Goal: Communication & Community: Participate in discussion

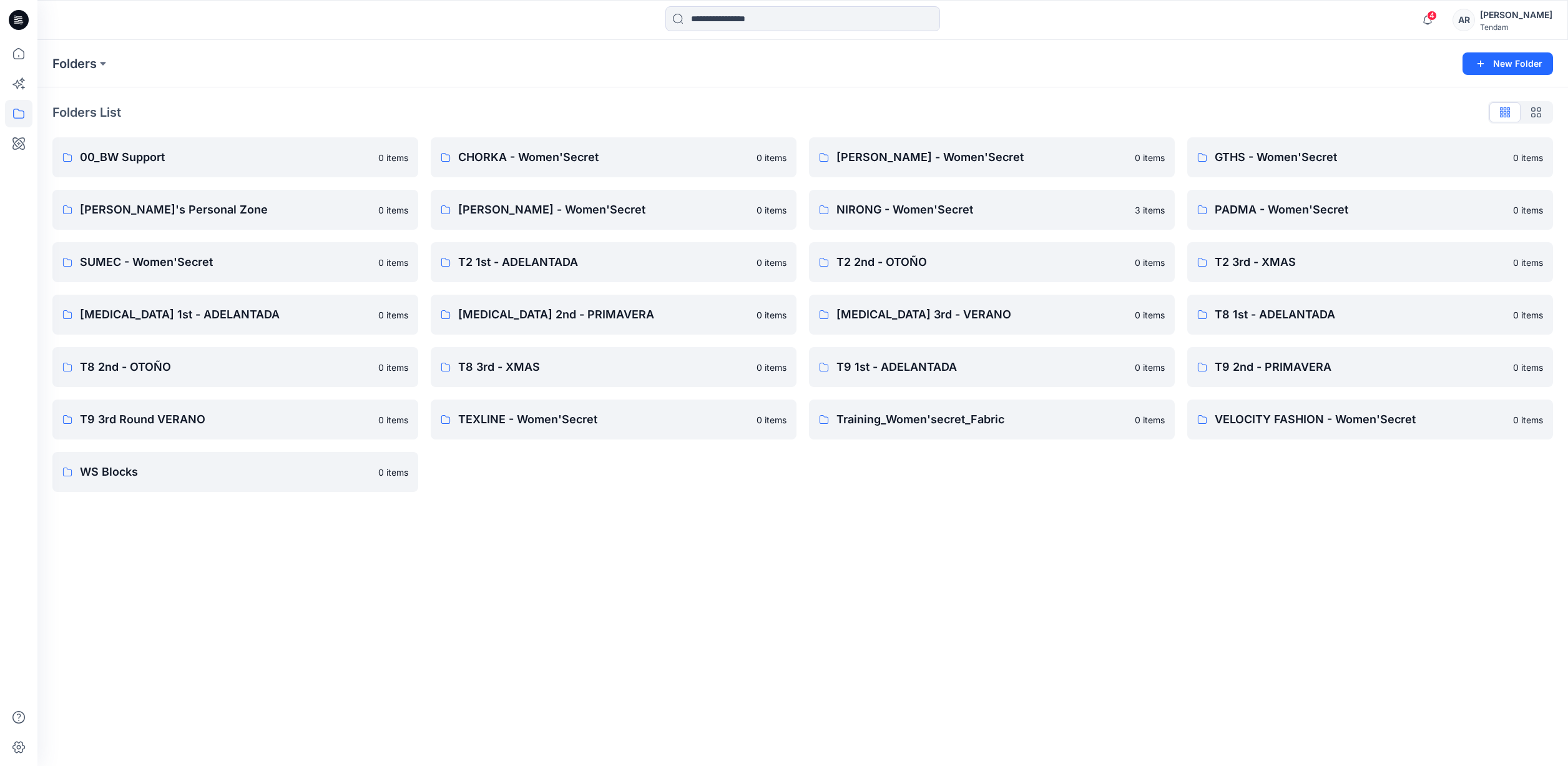
click at [1189, 535] on div "Folders New Folder Folders List 00_BW Support 0 items Maria Cidfuentes's Person…" at bounding box center [803, 403] width 1531 height 726
click at [965, 157] on p "[PERSON_NAME] - Women'Secret" at bounding box center [982, 157] width 291 height 17
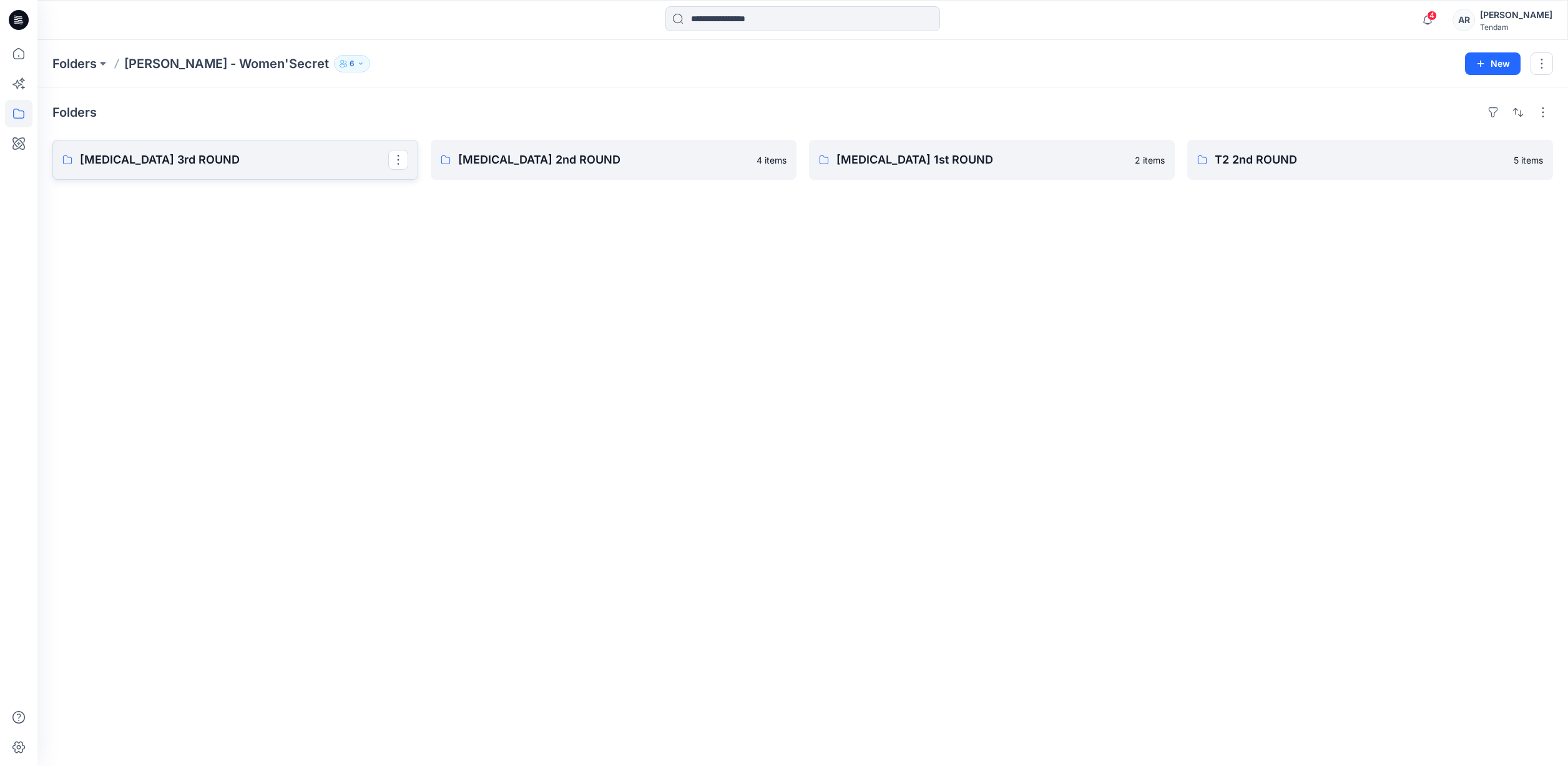
click at [193, 156] on p "[MEDICAL_DATA] 3rd ROUND" at bounding box center [234, 159] width 308 height 17
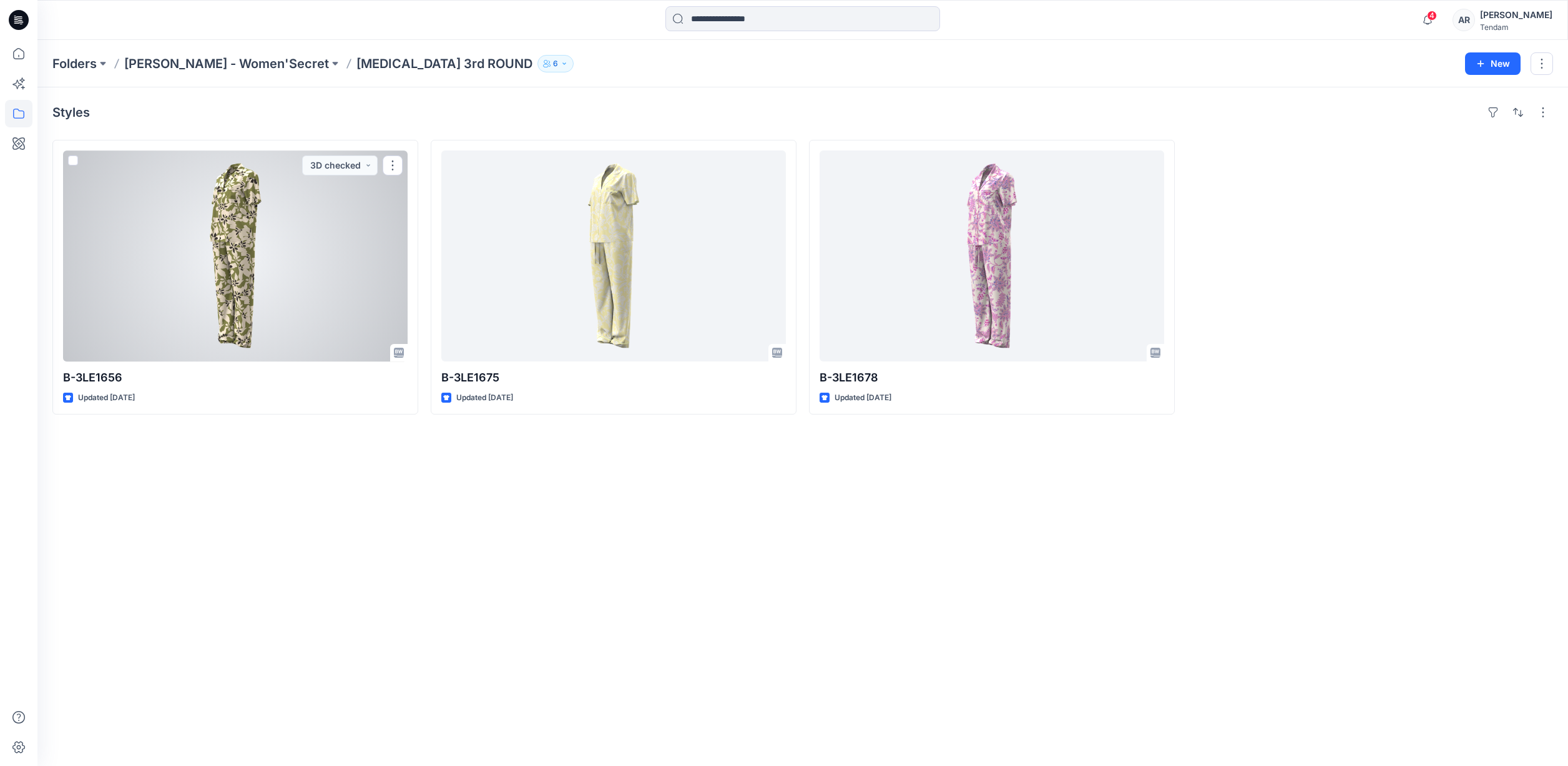
click at [193, 156] on div at bounding box center [235, 256] width 345 height 211
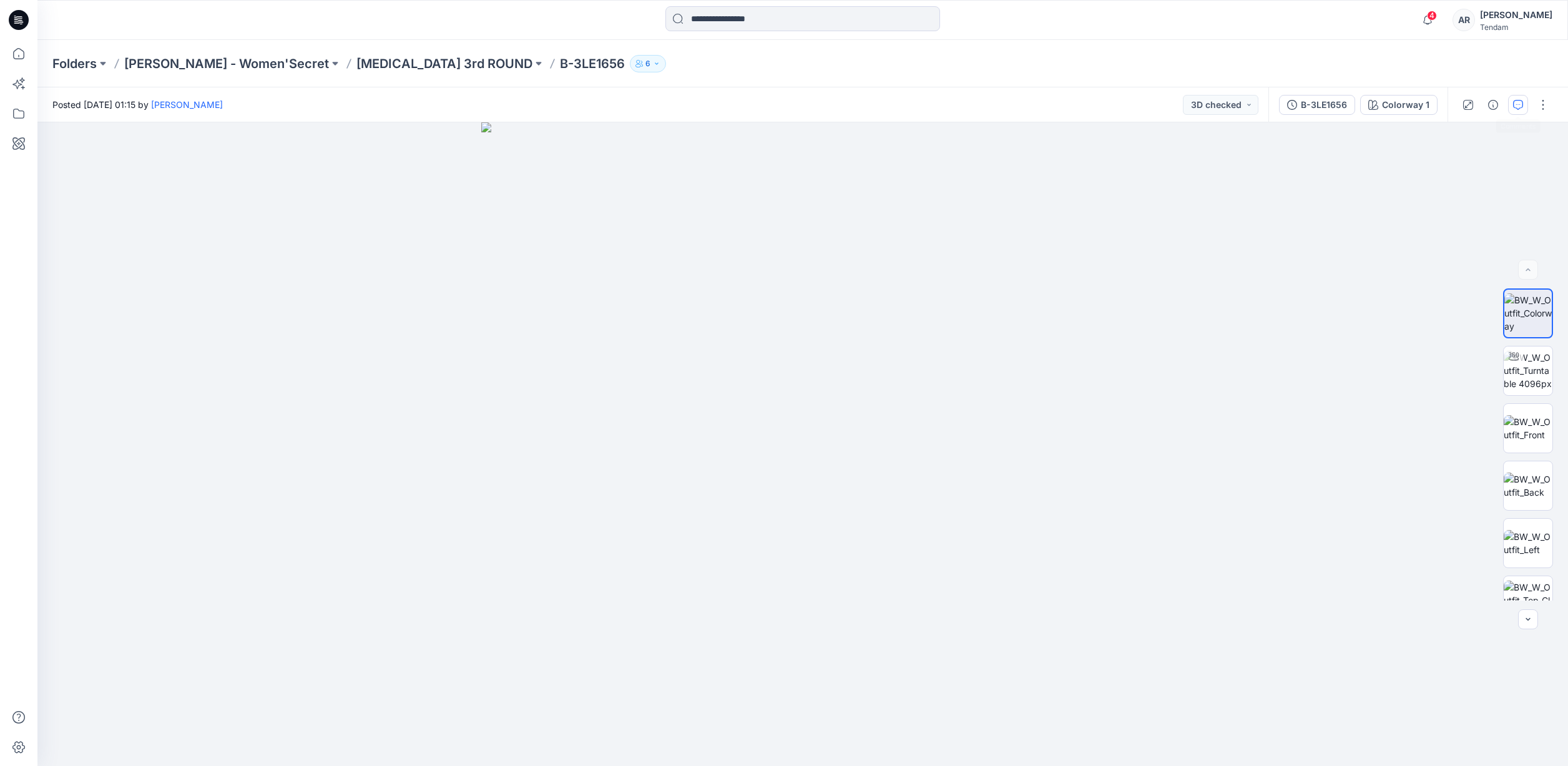
click at [1515, 109] on icon "button" at bounding box center [1518, 105] width 10 height 10
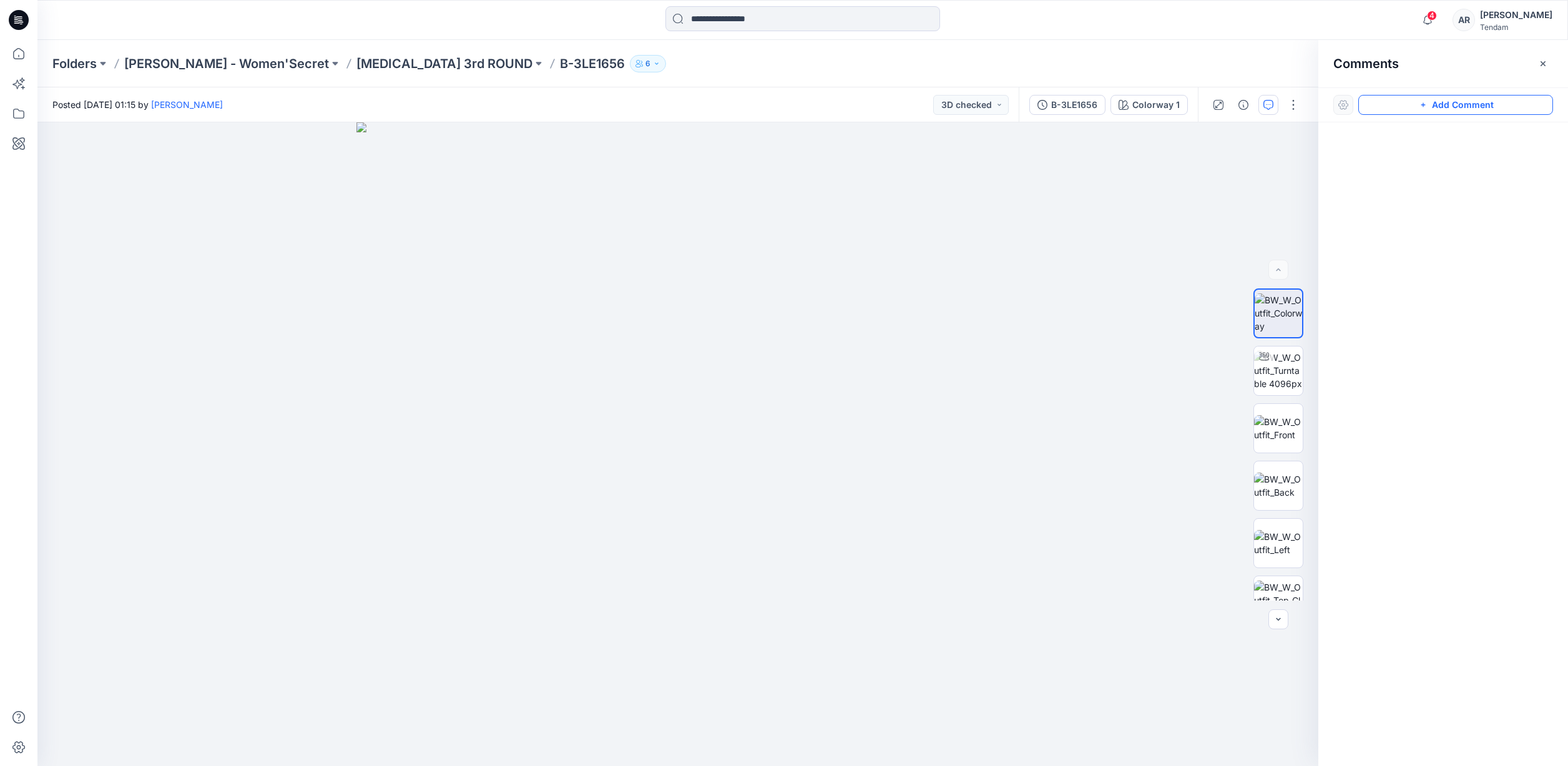
click at [1500, 109] on button "Add Comment" at bounding box center [1455, 104] width 194 height 20
click at [1272, 108] on icon "button" at bounding box center [1269, 105] width 10 height 10
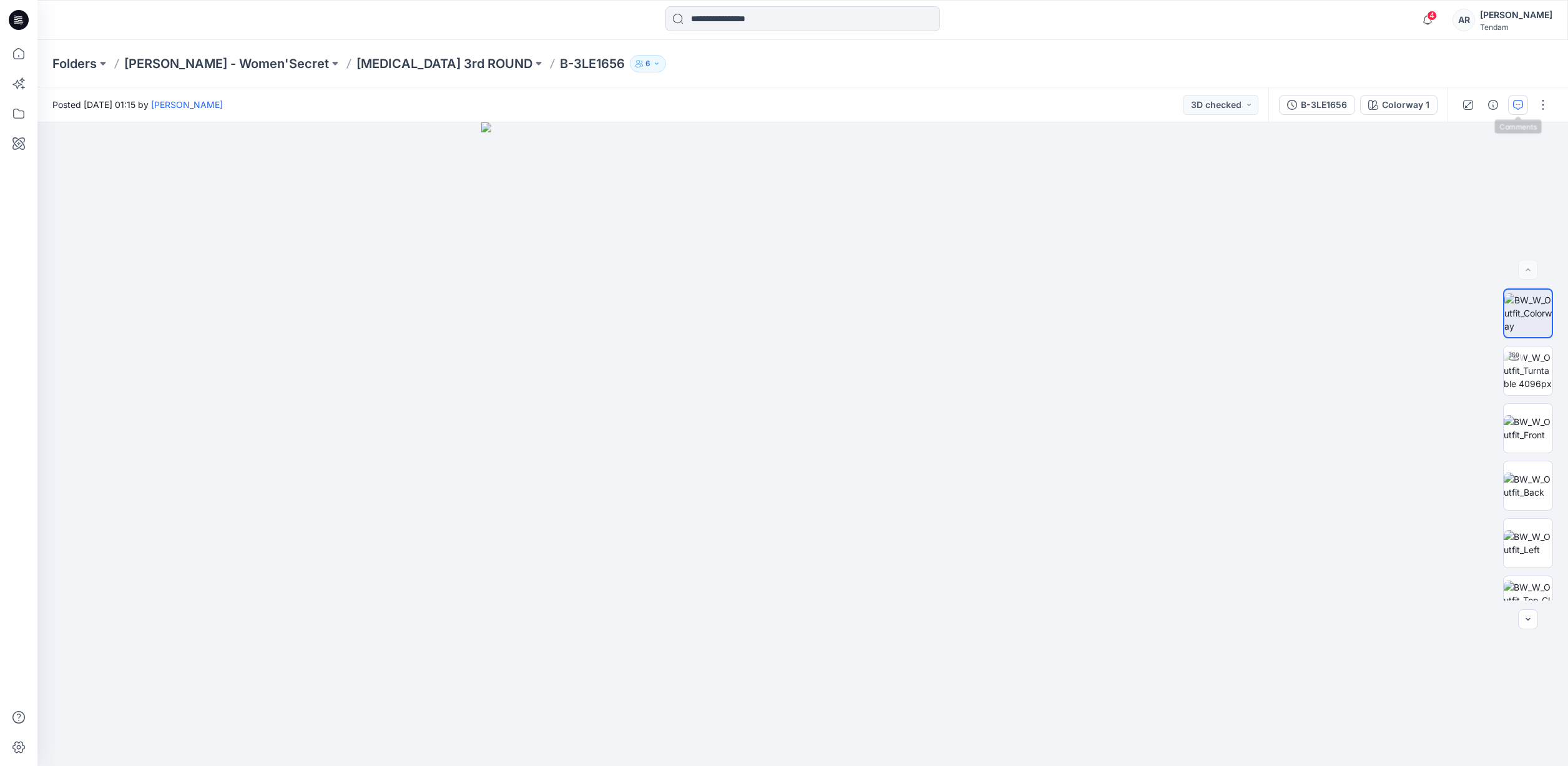
click at [1514, 104] on icon "button" at bounding box center [1518, 105] width 10 height 10
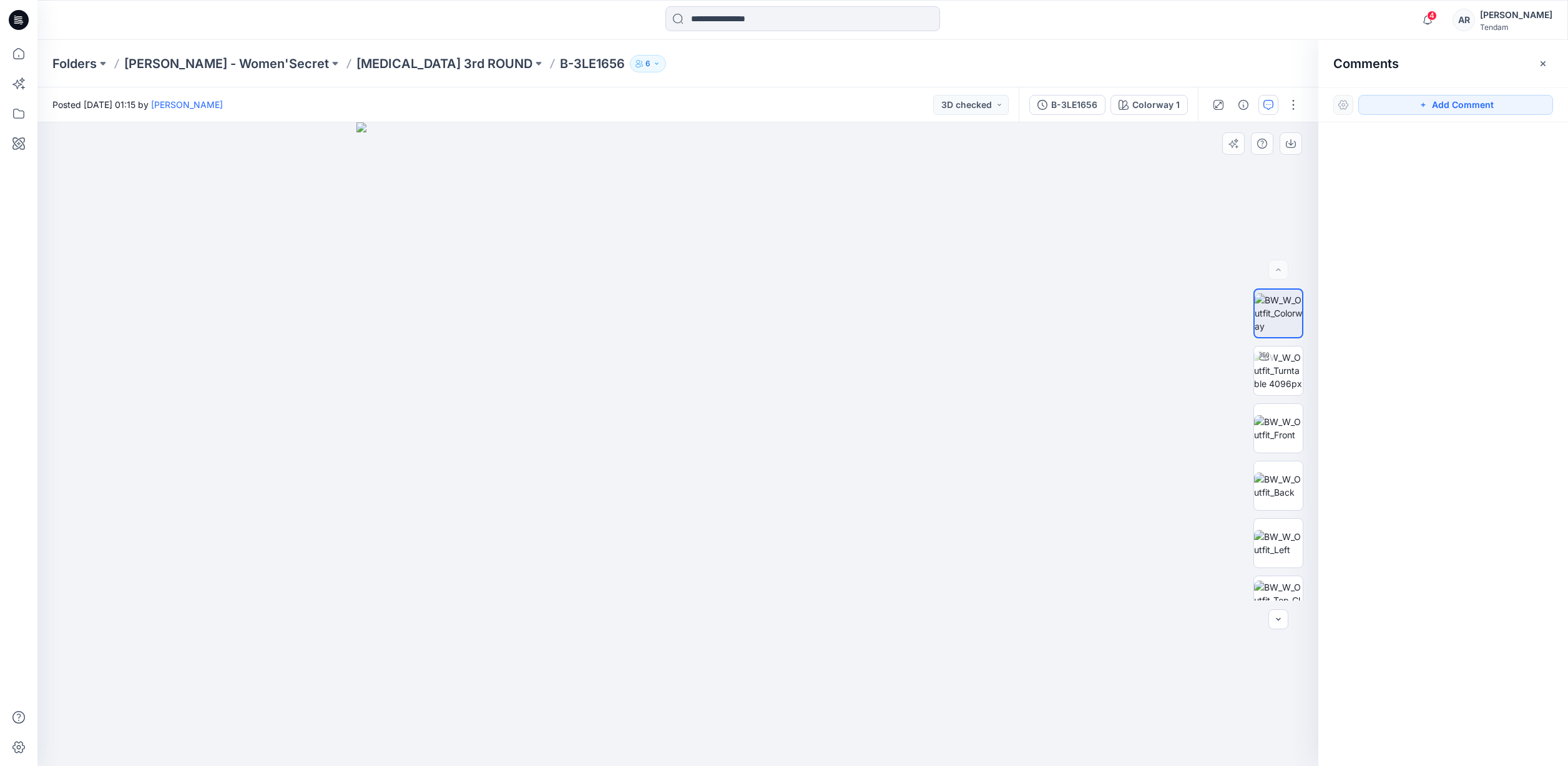
drag, startPoint x: 1484, startPoint y: 106, endPoint x: 995, endPoint y: 353, distance: 547.8
click at [1484, 106] on button "Add Comment" at bounding box center [1455, 104] width 194 height 20
click at [771, 311] on div "1" at bounding box center [678, 444] width 1281 height 644
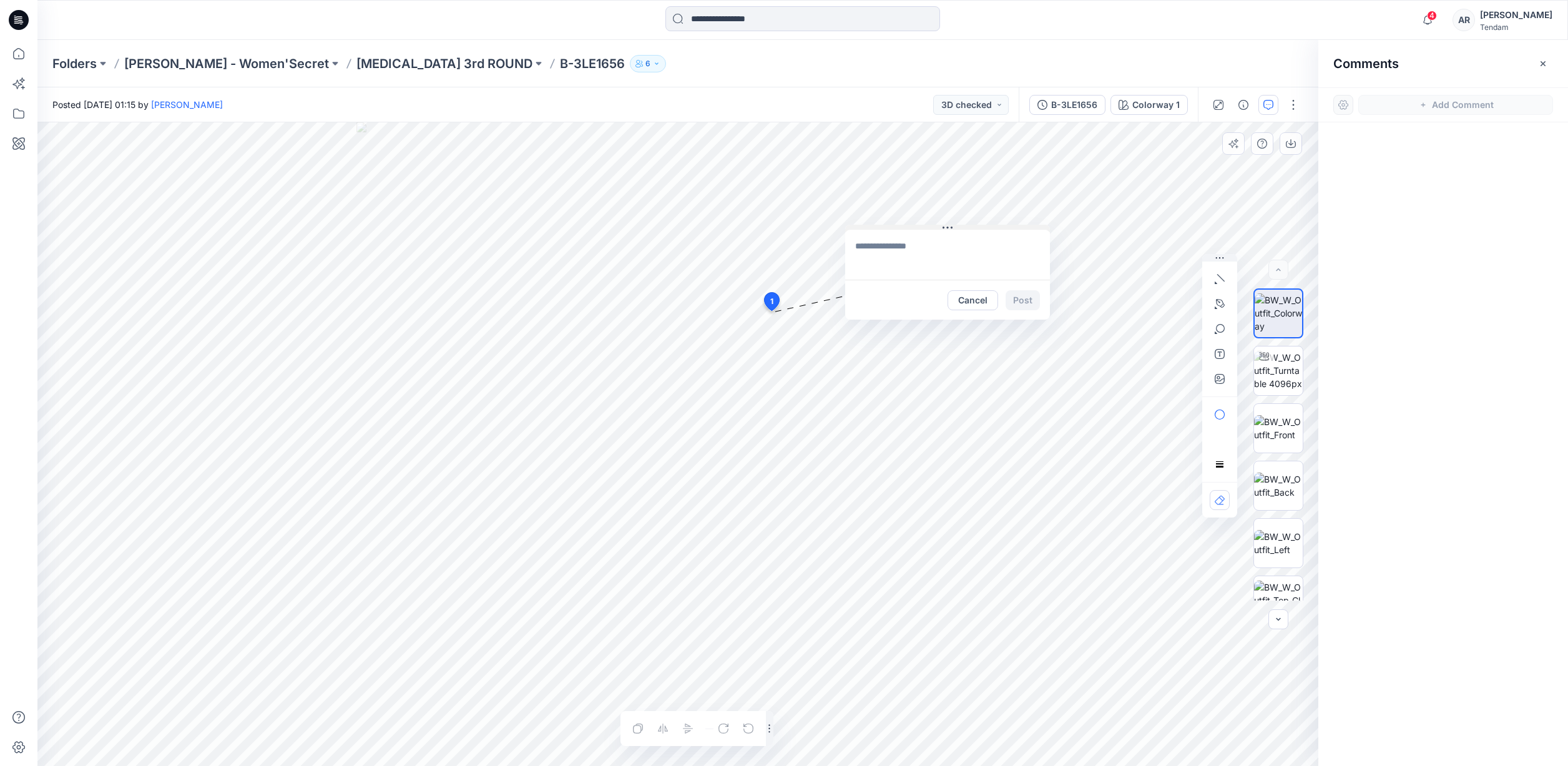
drag, startPoint x: 848, startPoint y: 321, endPoint x: 941, endPoint y: 228, distance: 131.5
click at [941, 228] on button at bounding box center [947, 228] width 205 height 8
click at [937, 243] on textarea at bounding box center [947, 255] width 205 height 50
click at [930, 393] on p "Lu Yan" at bounding box center [937, 387] width 93 height 15
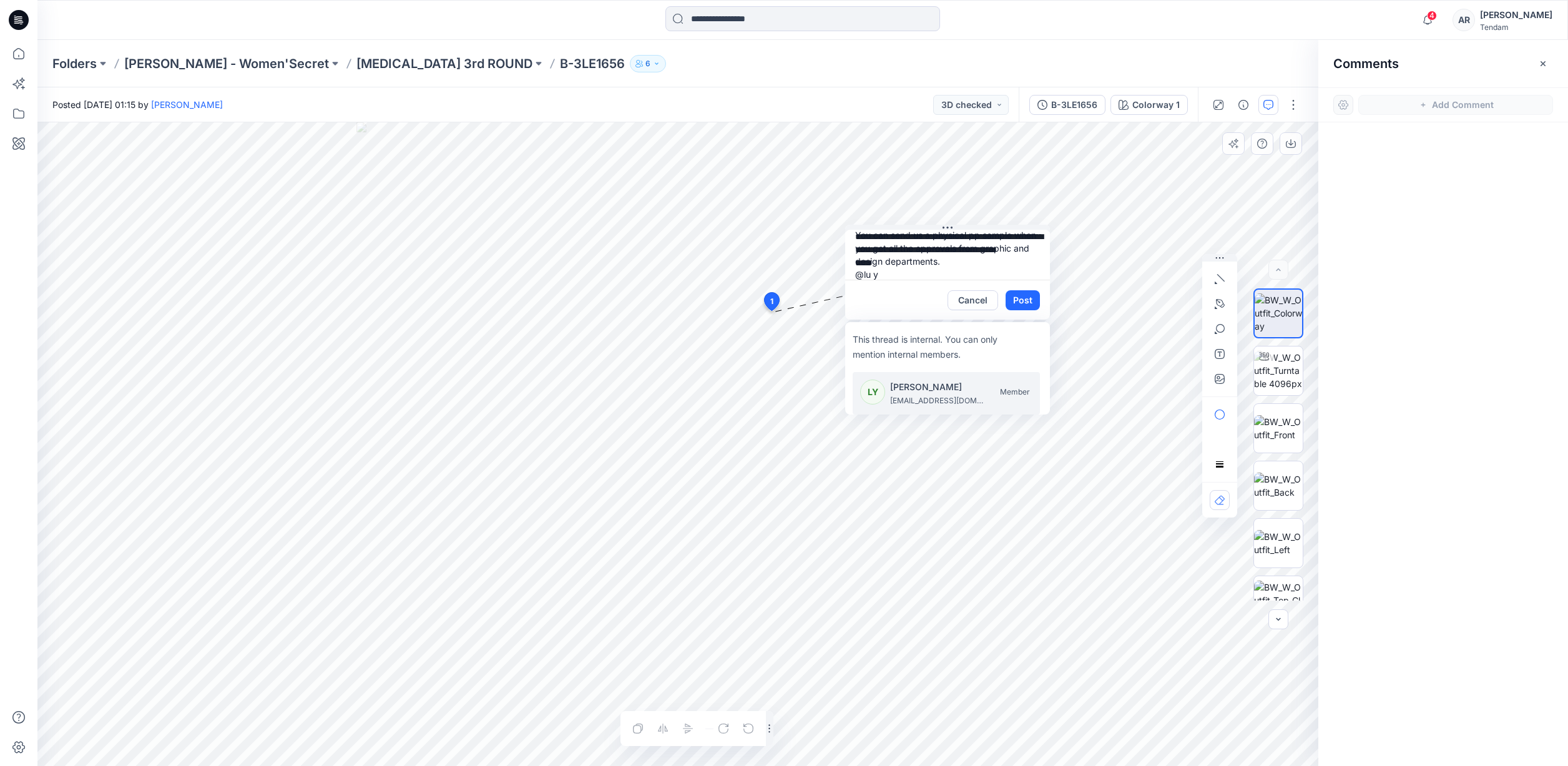
type textarea "**********"
click at [1031, 299] on button "Post" at bounding box center [1023, 300] width 35 height 20
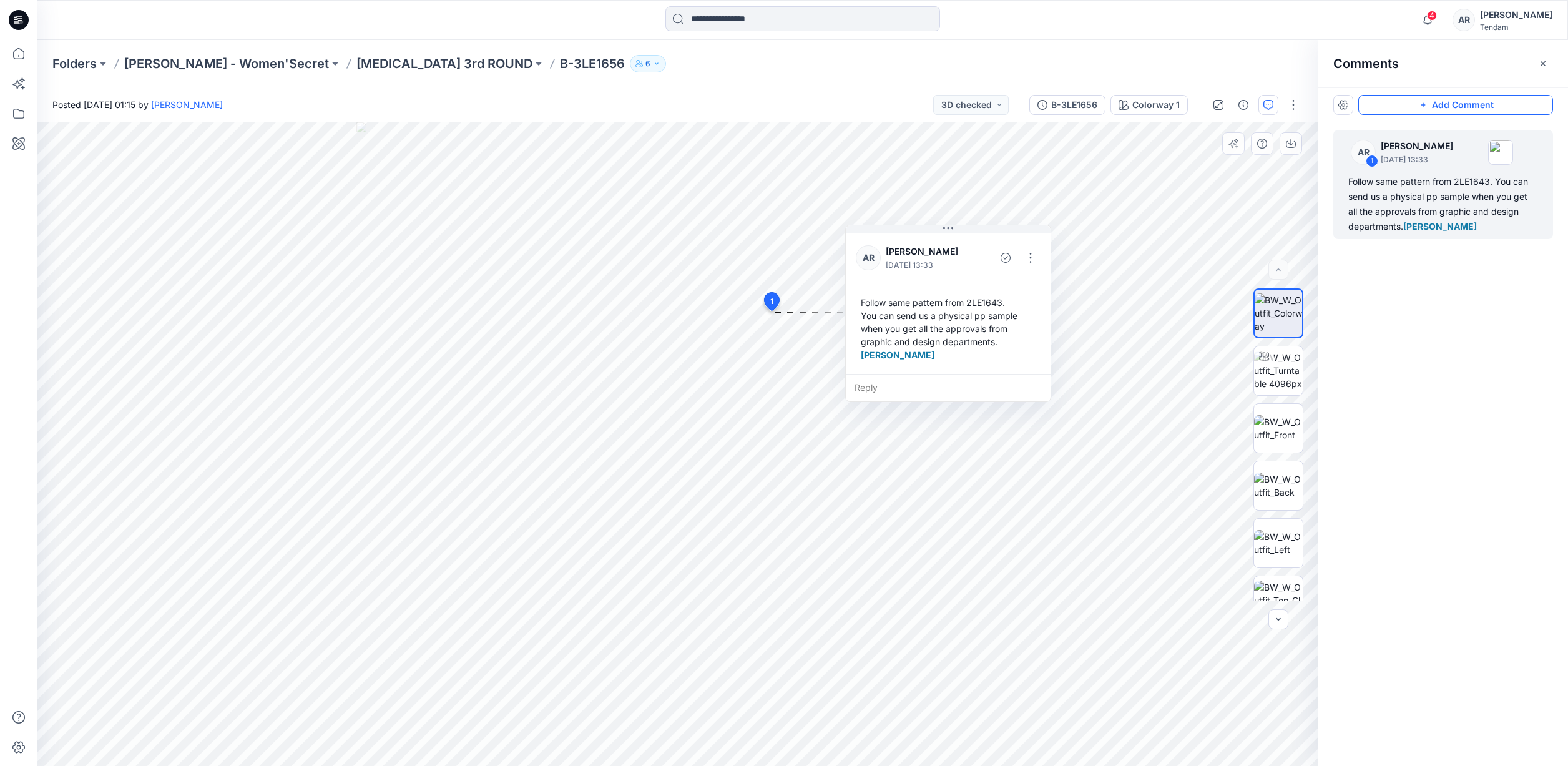
click at [1424, 107] on icon "button" at bounding box center [1423, 105] width 10 height 10
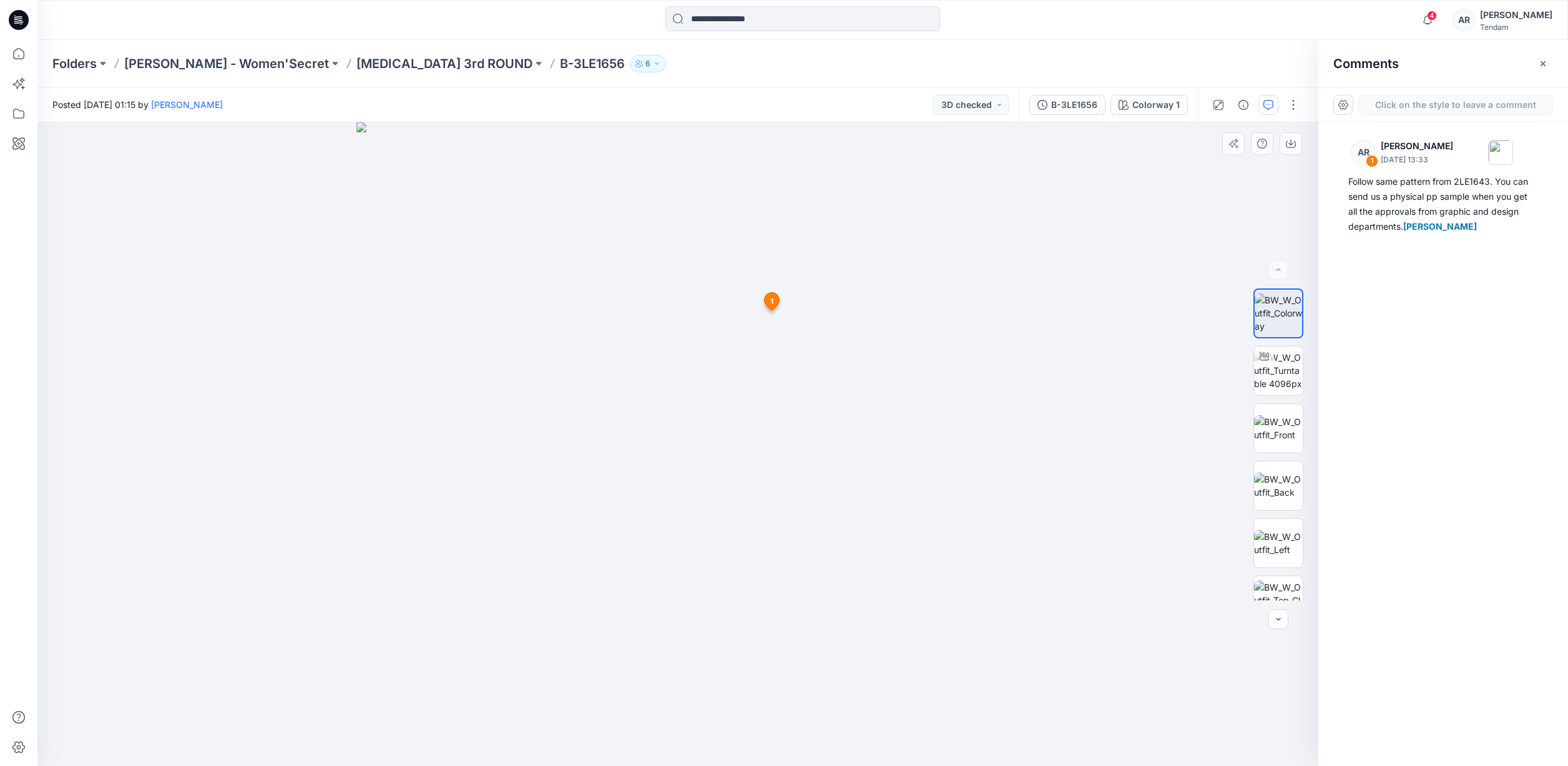
click at [674, 314] on div "2 1 AR Ana Ruedabone October 15, 2025 13:33 Follow same pattern from 2LE1643. Y…" at bounding box center [678, 444] width 1281 height 644
drag, startPoint x: 770, startPoint y: 323, endPoint x: 491, endPoint y: 203, distance: 303.7
click at [481, 191] on button at bounding box center [470, 194] width 205 height 8
click at [493, 211] on textarea at bounding box center [470, 219] width 205 height 50
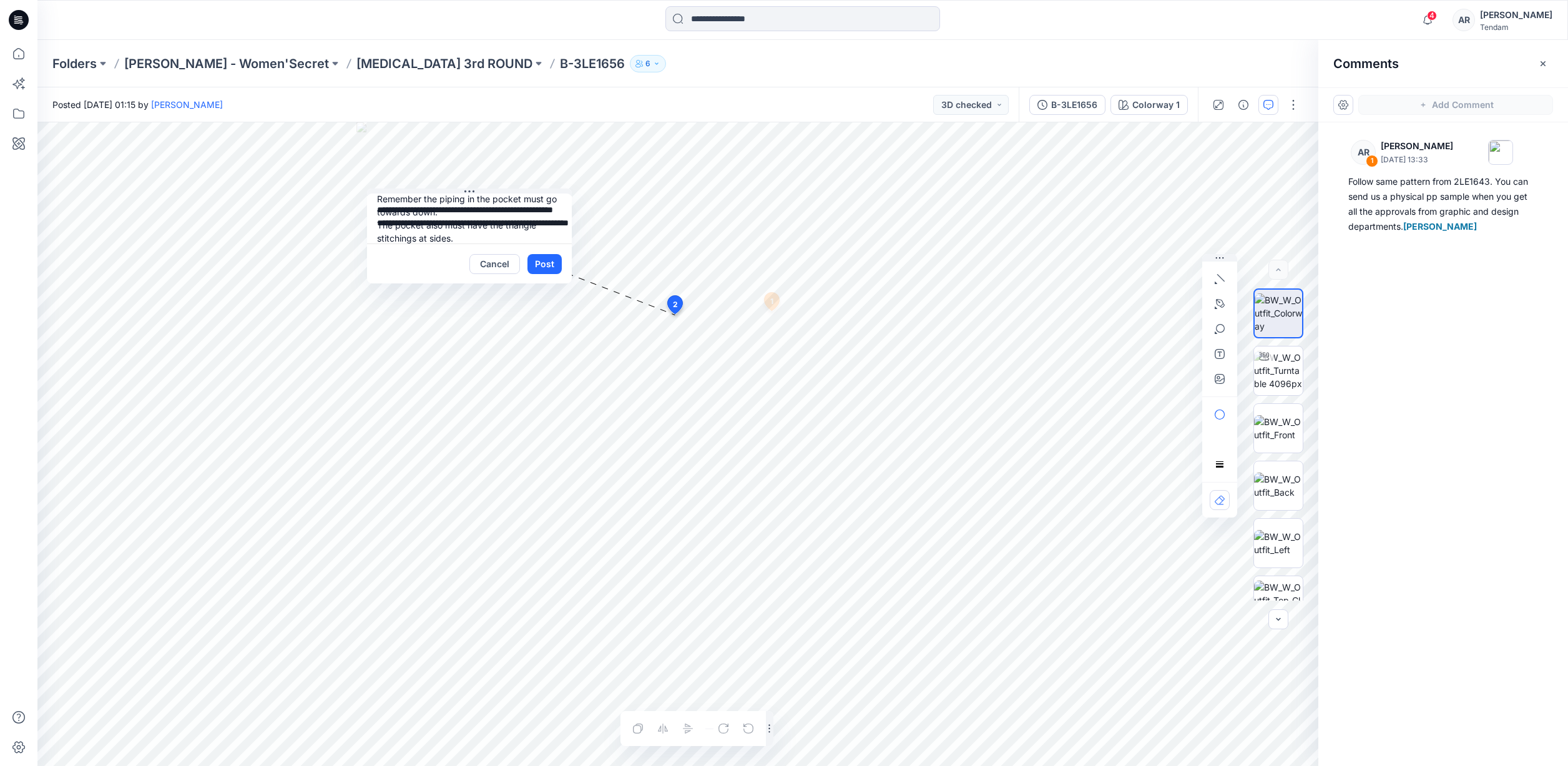
scroll to position [24, 0]
click at [445, 299] on p "Lu Yan" at bounding box center [459, 301] width 93 height 15
type textarea "**********"
click at [545, 266] on button "Post" at bounding box center [545, 264] width 35 height 20
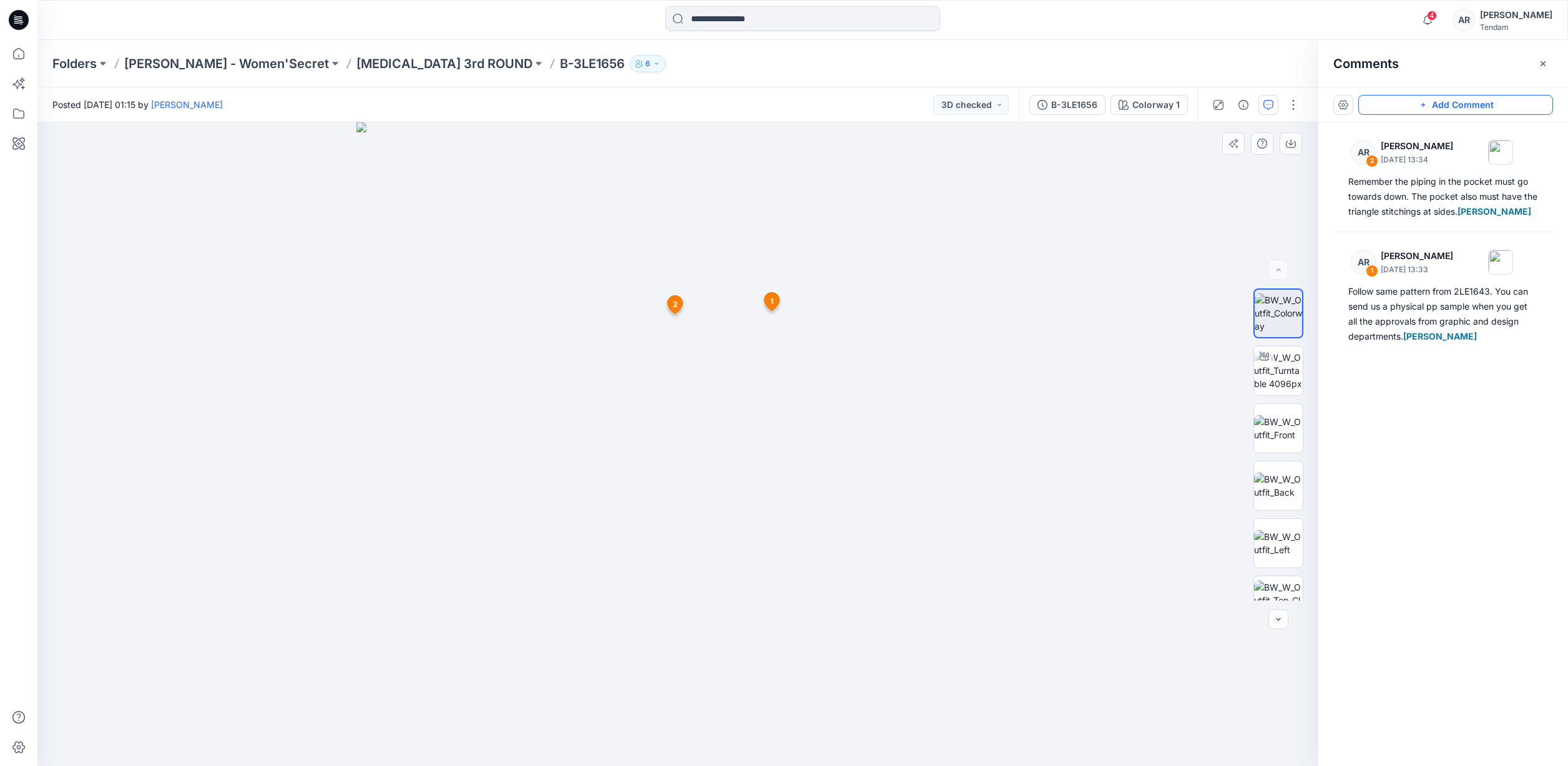
click at [1171, 225] on div at bounding box center [678, 444] width 1281 height 644
click at [1201, 68] on div "Folders DONG FANG - Women'Secret T3 3rd ROUND B-3LE1656 6" at bounding box center [754, 63] width 1404 height 17
click at [374, 60] on p "[MEDICAL_DATA] 3rd ROUND" at bounding box center [444, 63] width 176 height 17
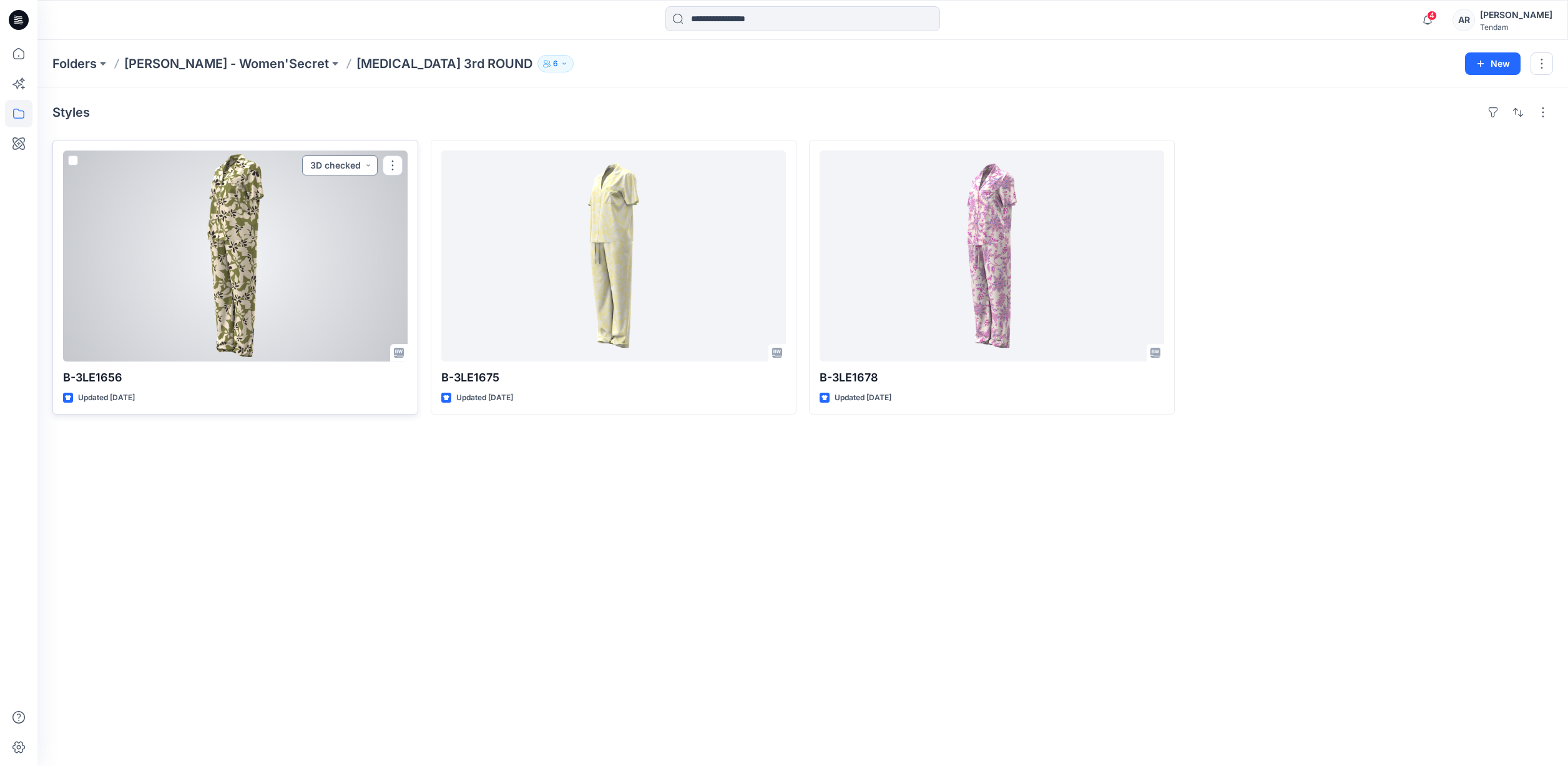
click at [334, 159] on button "3D checked" at bounding box center [340, 165] width 75 height 20
click at [329, 205] on p "Approval 1" at bounding box center [313, 203] width 44 height 16
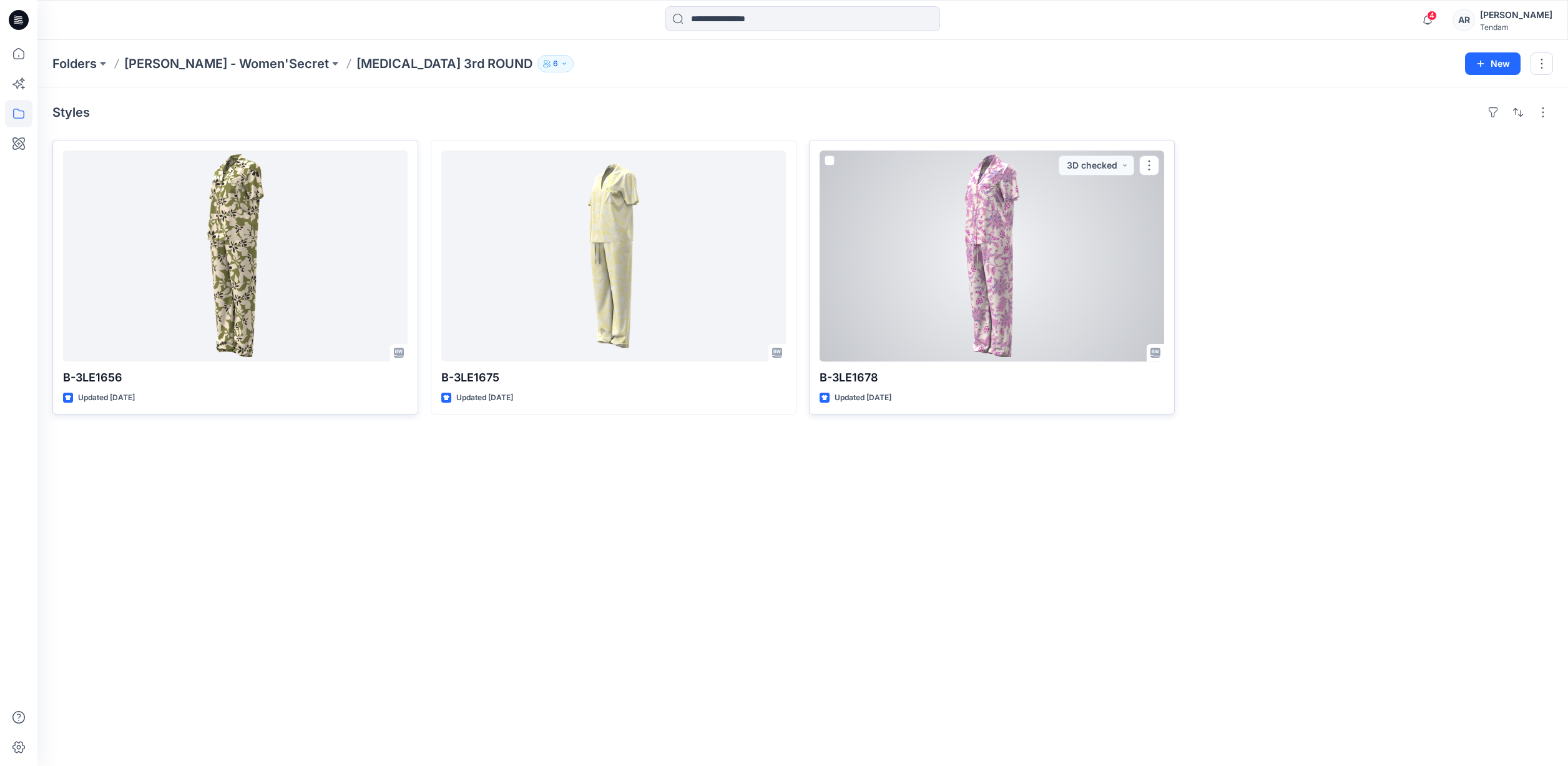
click at [1045, 239] on div at bounding box center [992, 256] width 345 height 211
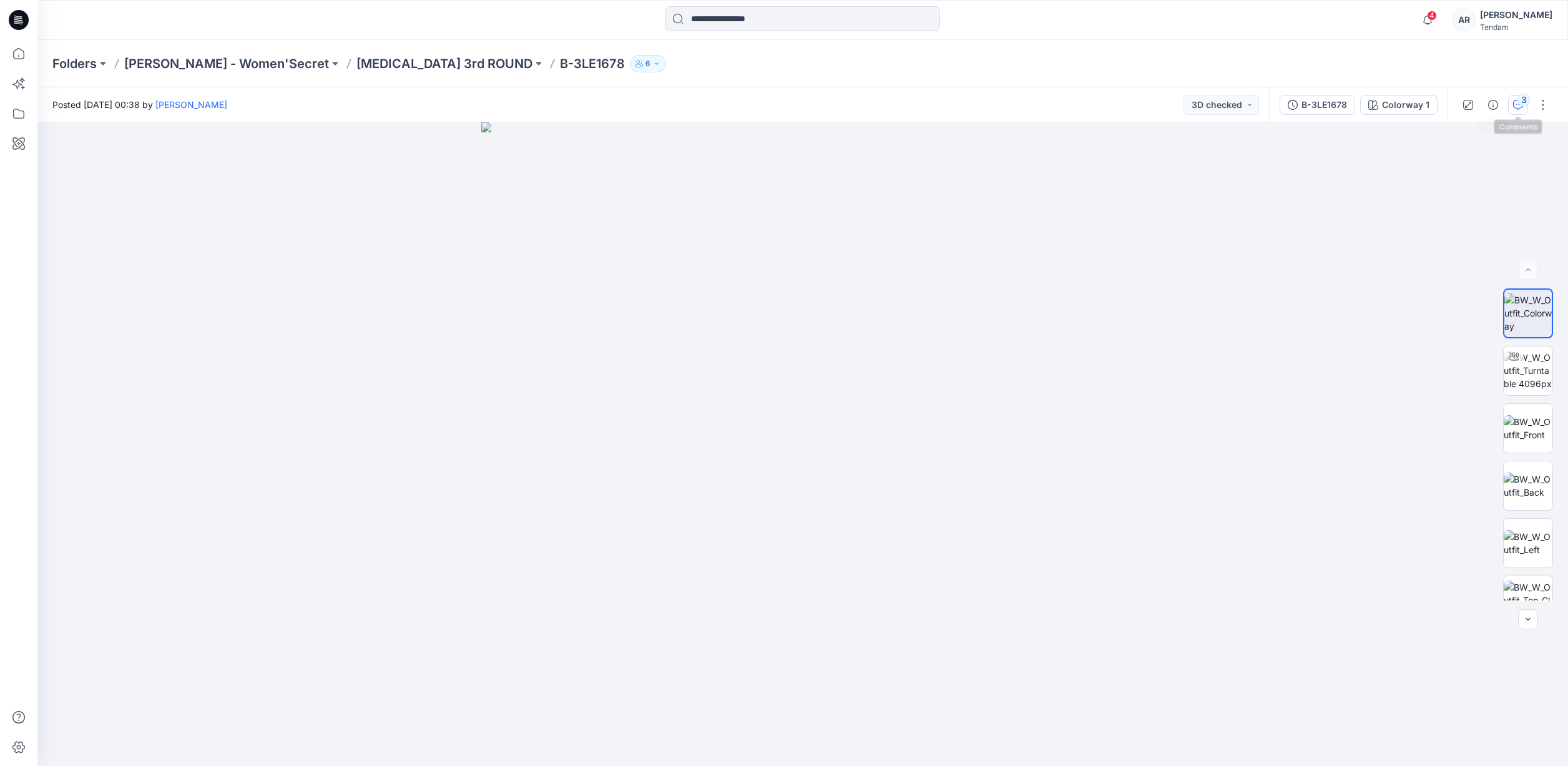
click at [1521, 104] on div "3" at bounding box center [1524, 100] width 13 height 13
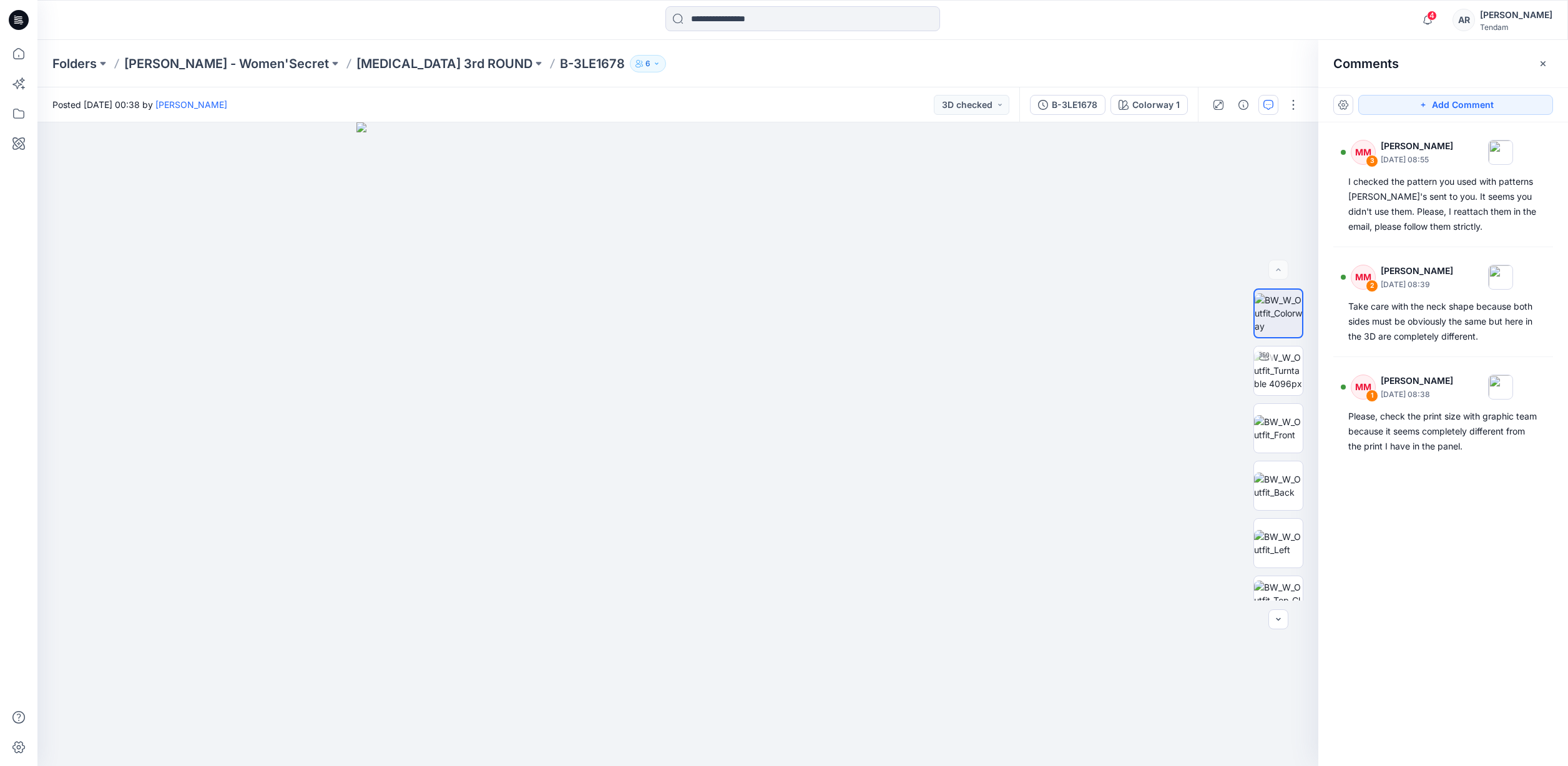
click at [1444, 507] on div "MM 3 Marta Miquel October 01, 2025 08:55 I checked the pattern you used with pa…" at bounding box center [1443, 421] width 249 height 598
click at [1411, 105] on button "Add Comment" at bounding box center [1455, 104] width 194 height 20
click at [723, 285] on div "4" at bounding box center [678, 444] width 1281 height 644
drag, startPoint x: 806, startPoint y: 294, endPoint x: 980, endPoint y: 207, distance: 194.5
click at [980, 207] on icon at bounding box center [979, 207] width 10 height 2
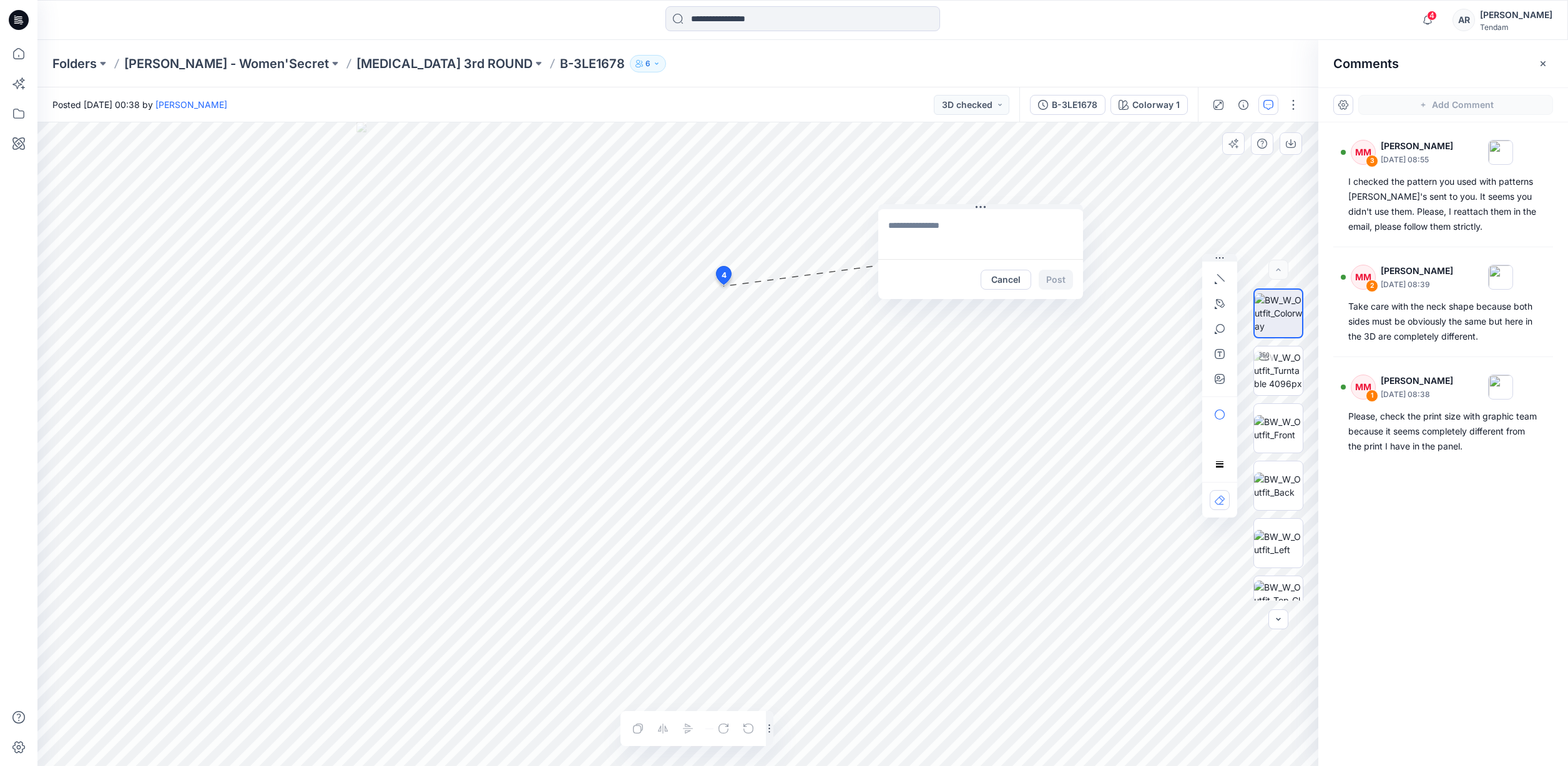
click at [975, 225] on textarea at bounding box center [981, 234] width 205 height 50
click at [991, 227] on textarea "**********" at bounding box center [981, 234] width 205 height 50
click at [945, 374] on p "yanlu@dongfangstar.com" at bounding box center [970, 381] width 93 height 13
type textarea "**********"
click at [1056, 283] on button "Post" at bounding box center [1056, 280] width 35 height 20
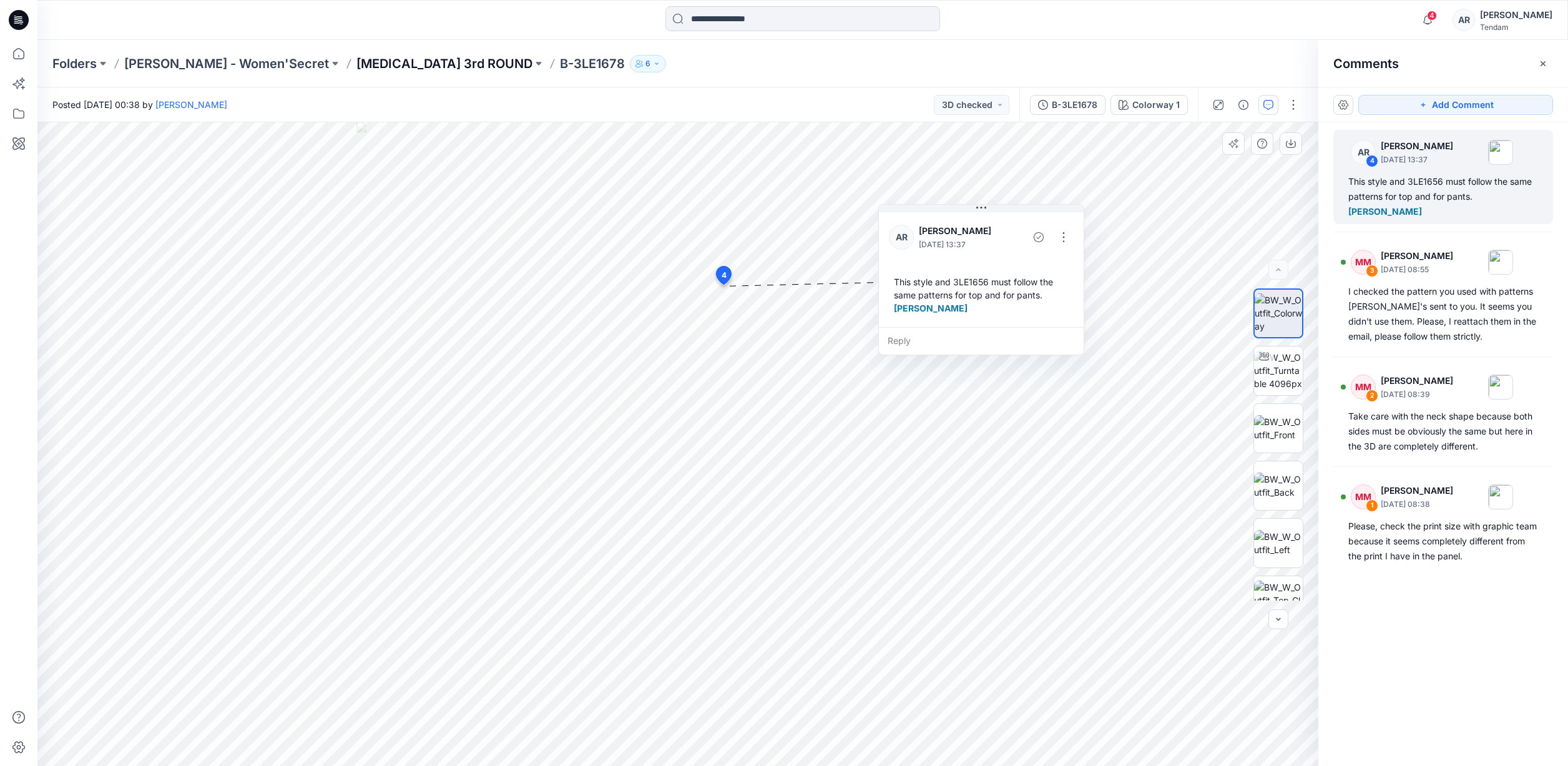
click at [357, 62] on p "[MEDICAL_DATA] 3rd ROUND" at bounding box center [444, 63] width 176 height 17
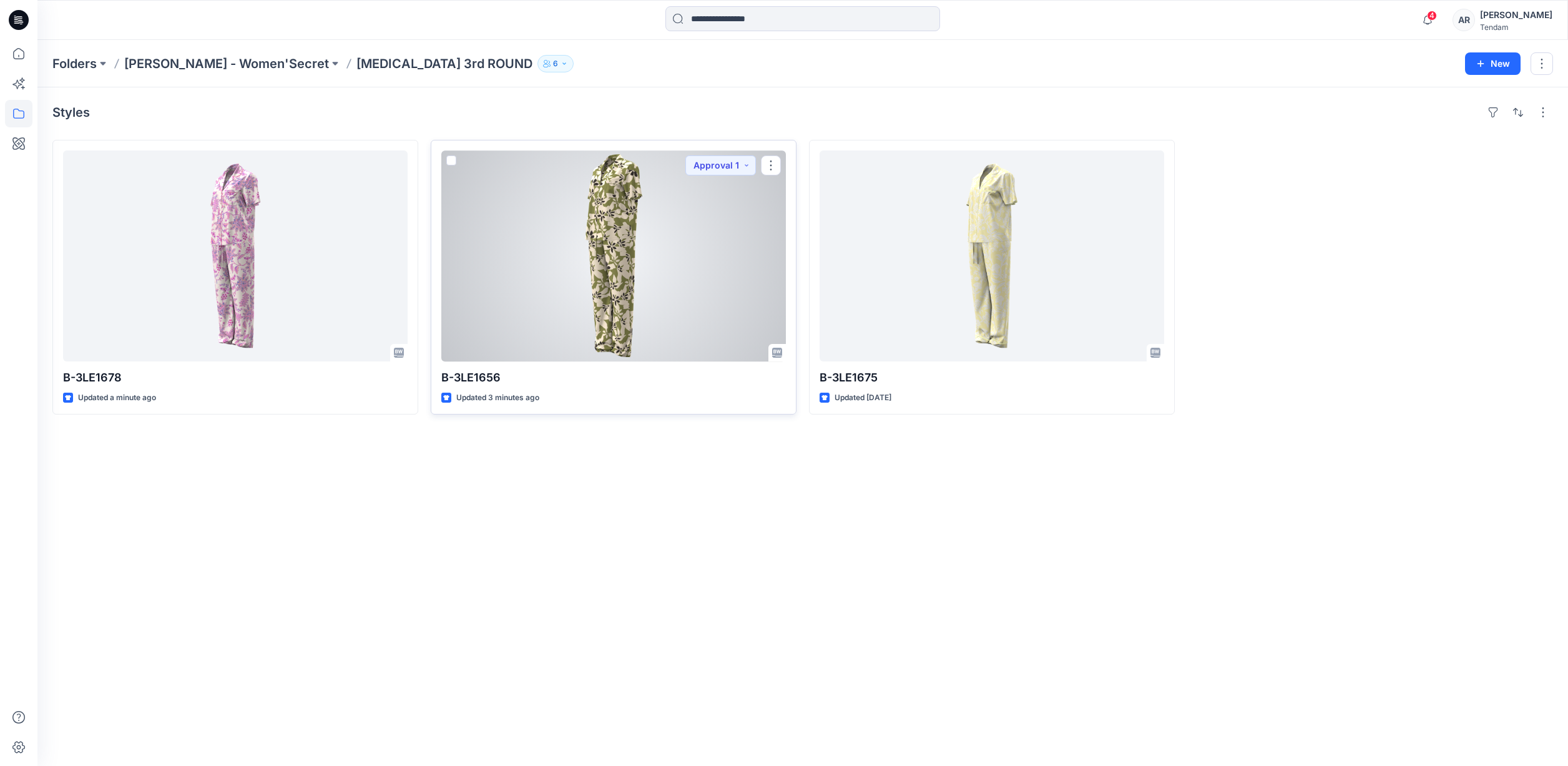
click at [553, 232] on div at bounding box center [614, 256] width 345 height 211
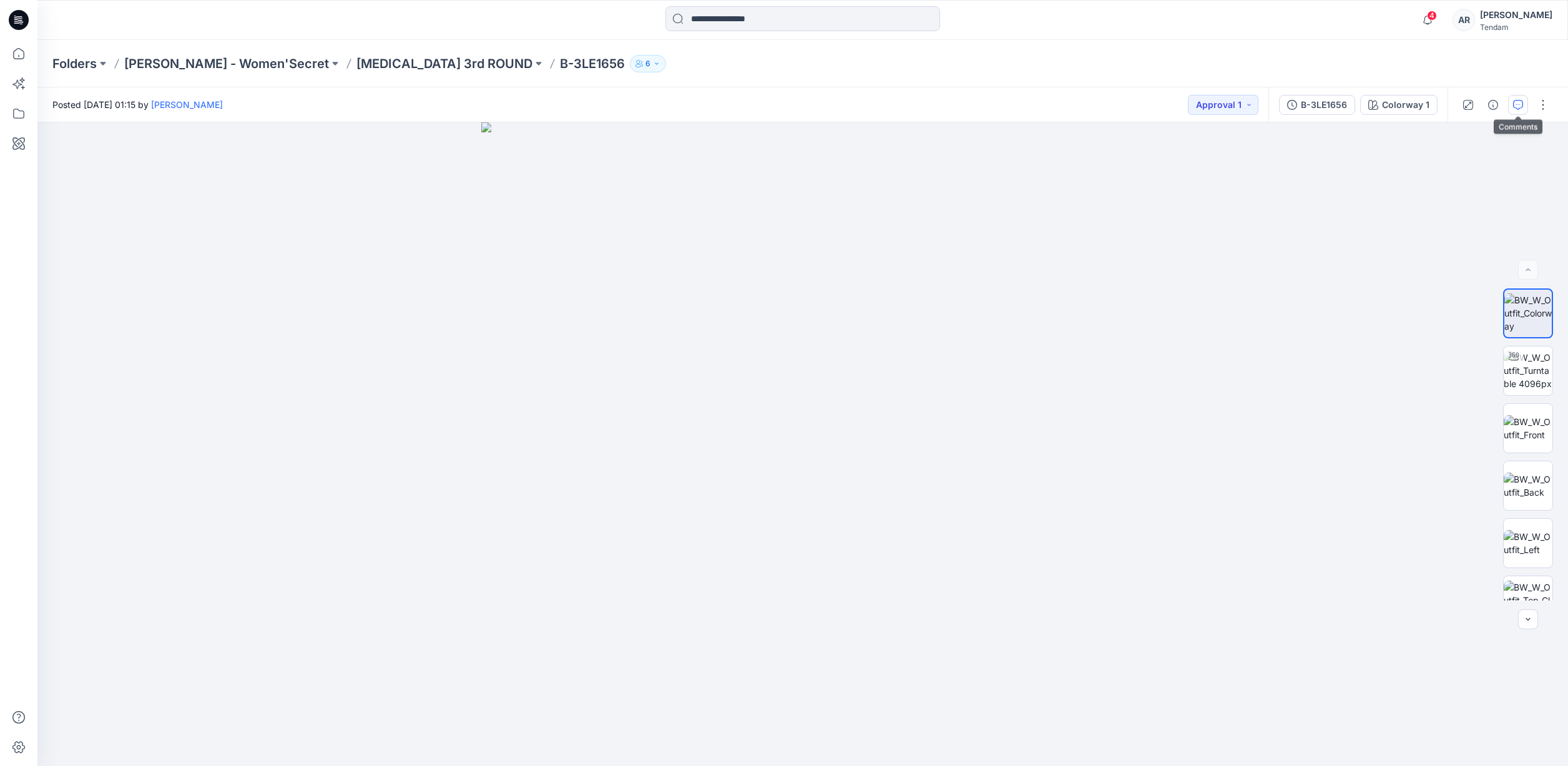
click at [1516, 110] on button "button" at bounding box center [1518, 104] width 20 height 20
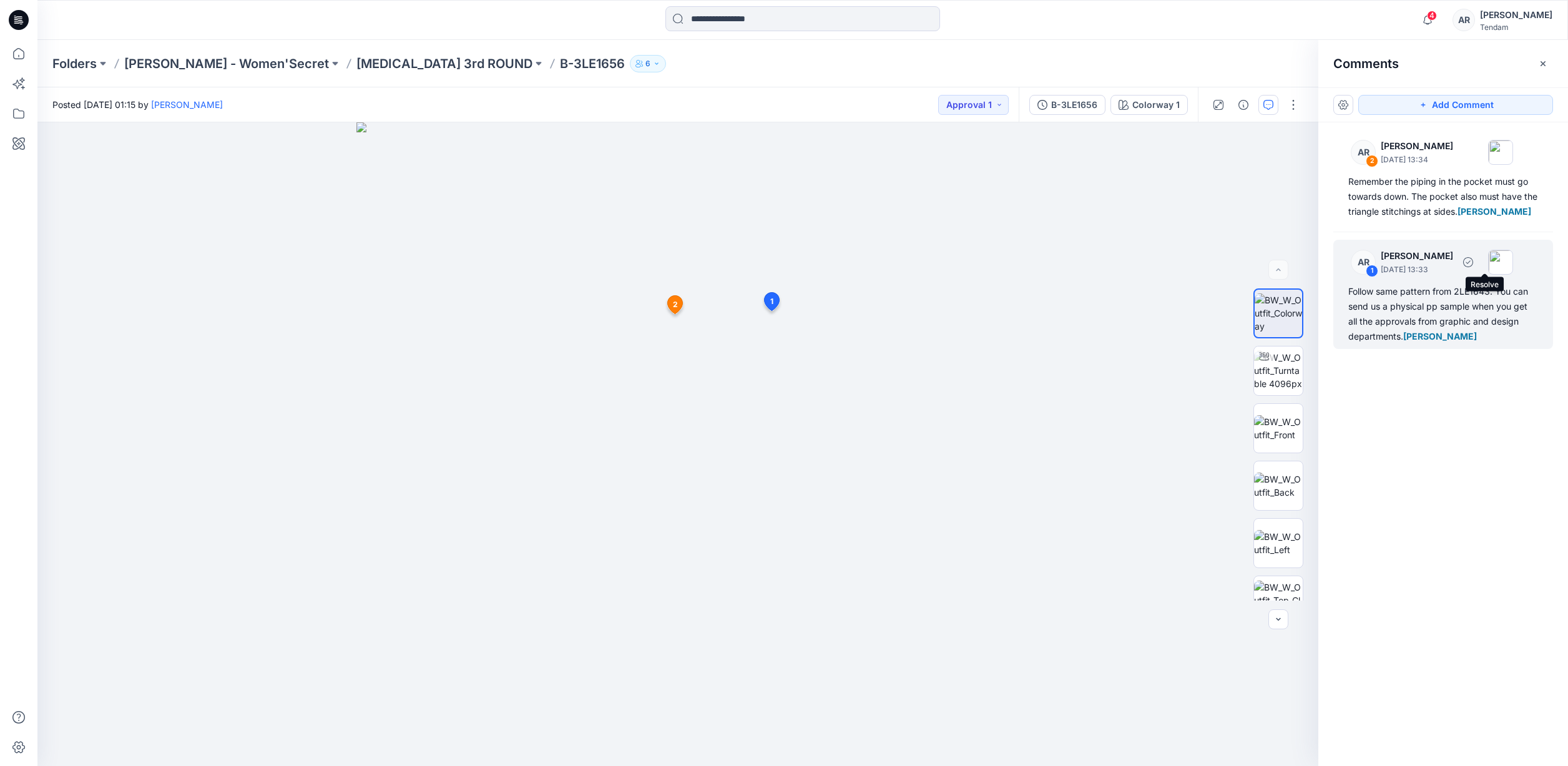
click at [1447, 297] on div "Follow same pattern from 2LE1643. You can send us a physical pp sample when you…" at bounding box center [1443, 314] width 190 height 60
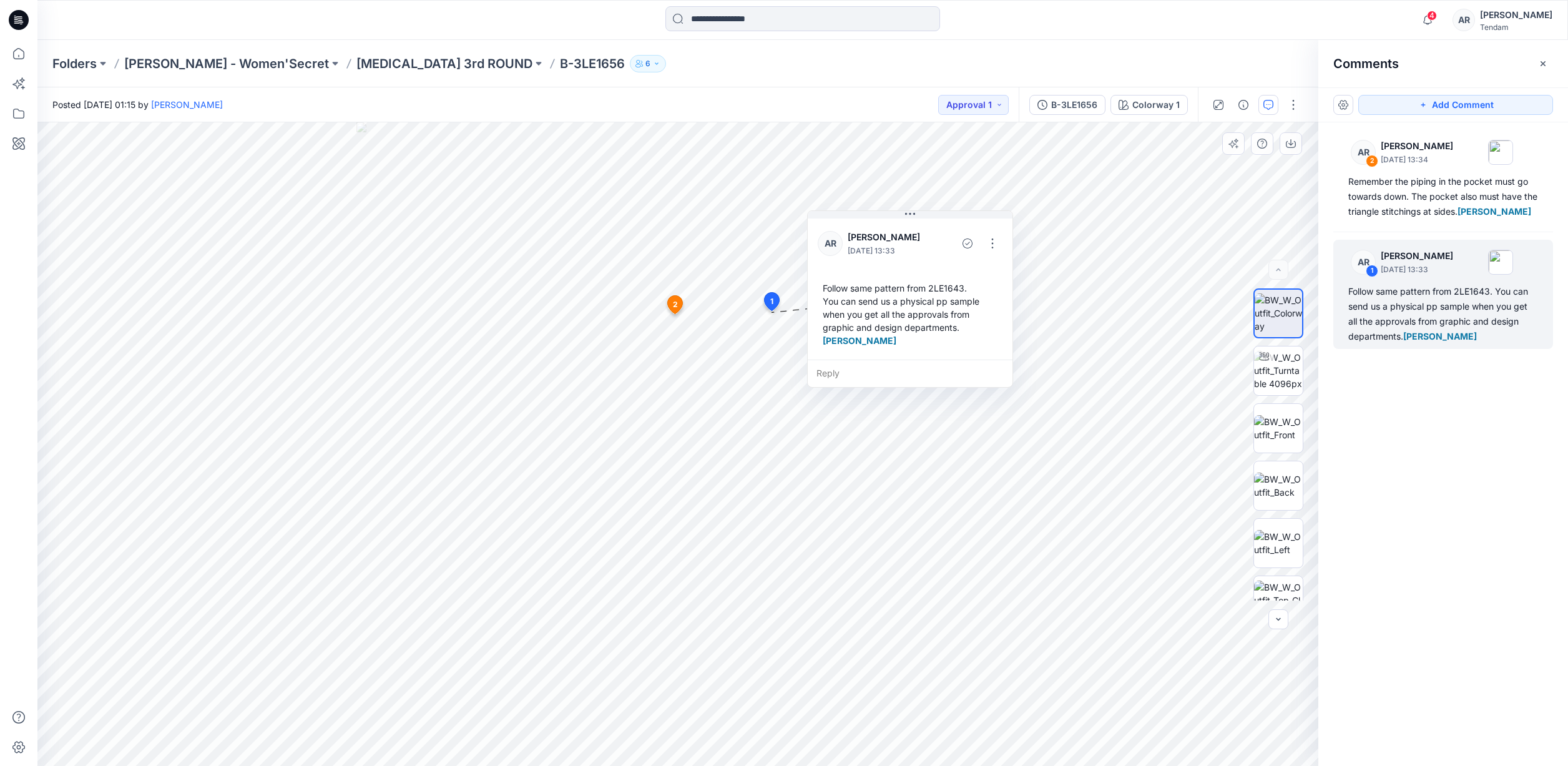
drag, startPoint x: 1013, startPoint y: 342, endPoint x: 974, endPoint y: 328, distance: 41.4
click at [974, 328] on div "Follow same pattern from 2LE1643. You can send us a physical pp sample when you…" at bounding box center [910, 314] width 185 height 76
click at [972, 330] on div "Follow same pattern from 2LE1643. You can send us a physical pp sample when you…" at bounding box center [904, 314] width 185 height 76
click at [916, 314] on div "Follow same pattern from 2LE1643. You can send us a physical pp sample when you…" at bounding box center [927, 317] width 185 height 76
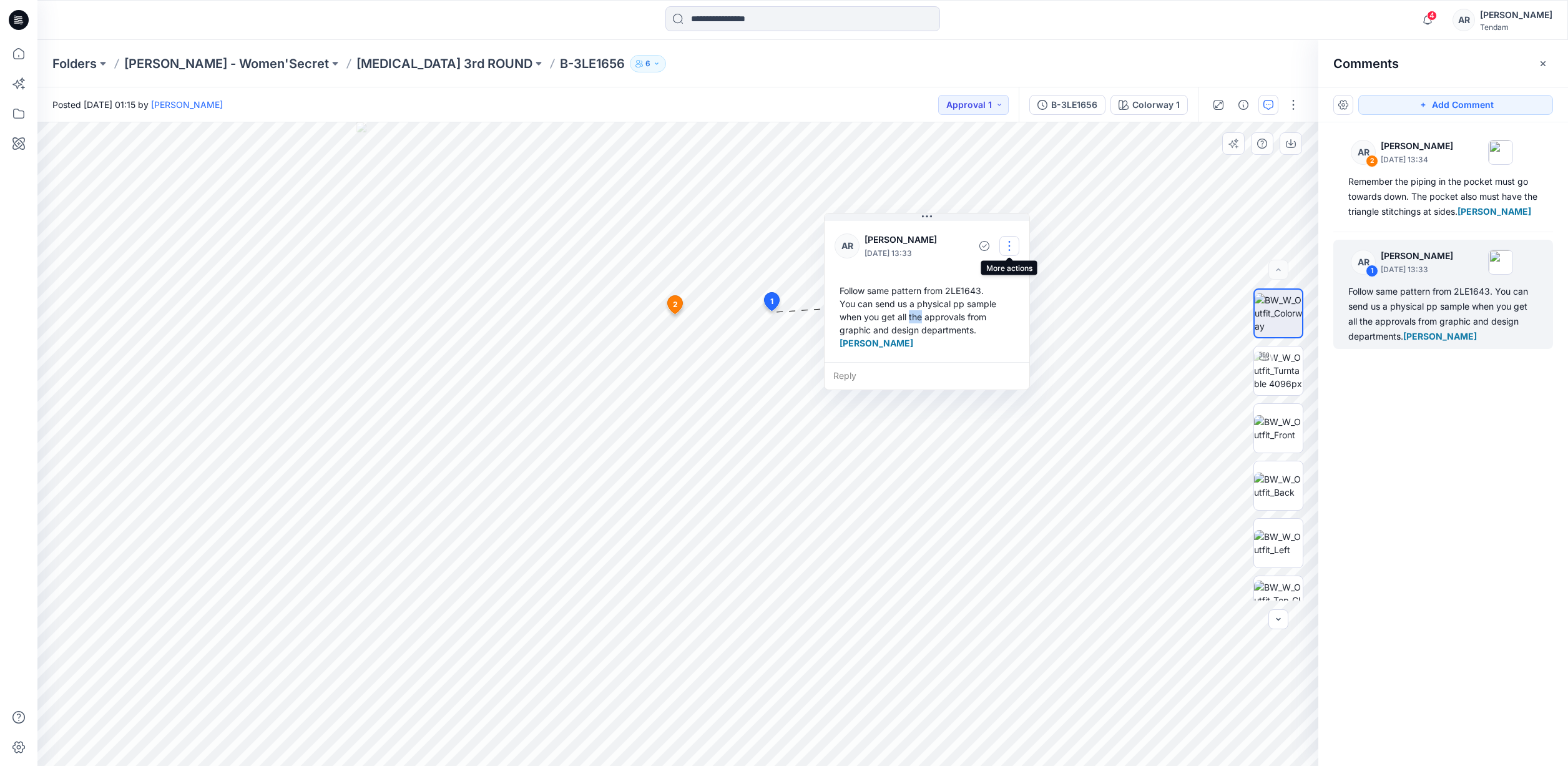
click at [1011, 247] on button "button" at bounding box center [1009, 246] width 20 height 20
click at [1016, 273] on p "Edit comment" at bounding box center [1013, 275] width 56 height 13
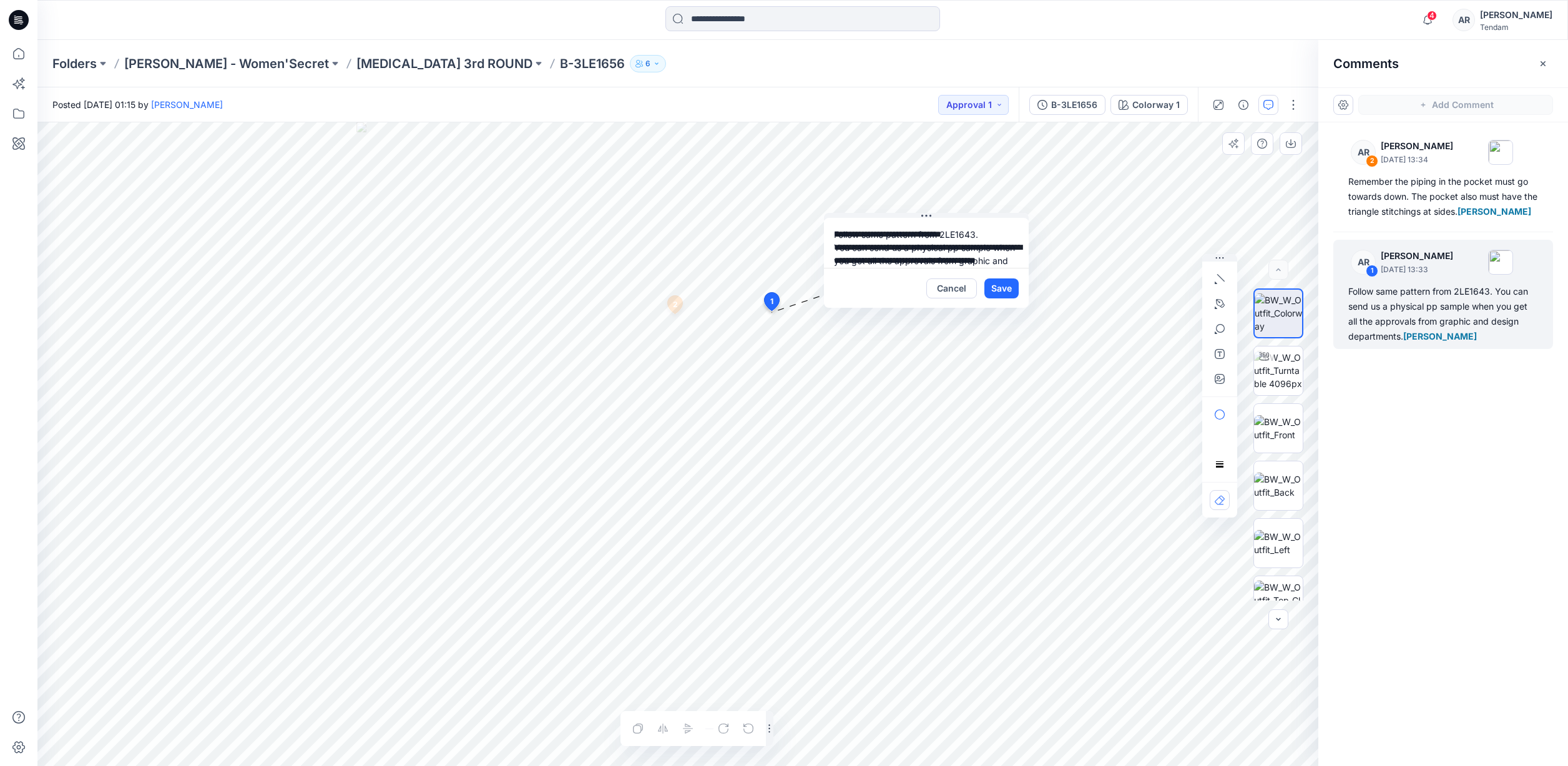
click at [779, 198] on div "**********" at bounding box center [678, 444] width 1281 height 644
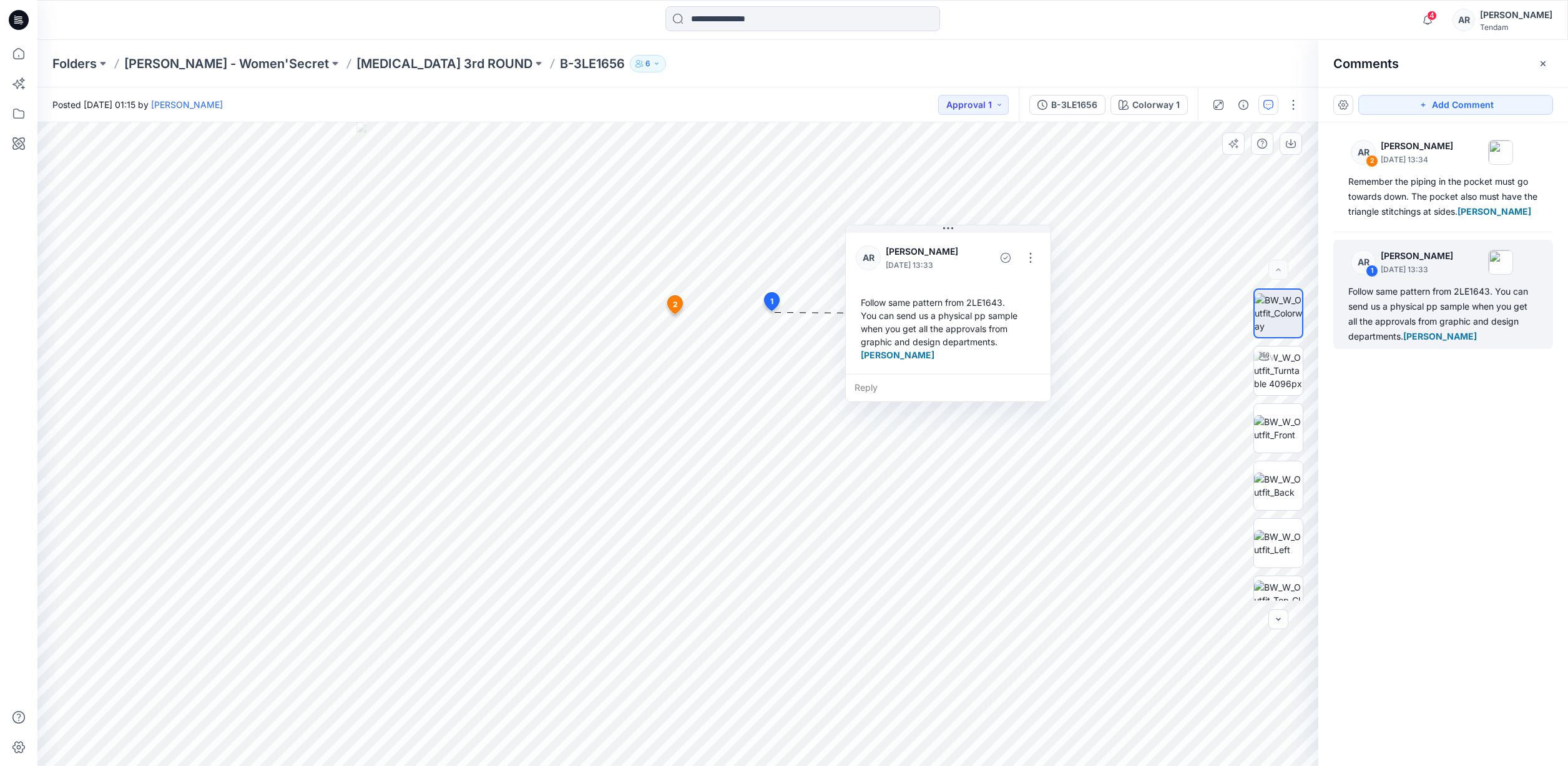
click at [588, 61] on div "Folders DONG FANG - Women'Secret T3 3rd ROUND B-3LE1656 6" at bounding box center [754, 63] width 1404 height 17
click at [81, 68] on p "Folders" at bounding box center [74, 63] width 44 height 17
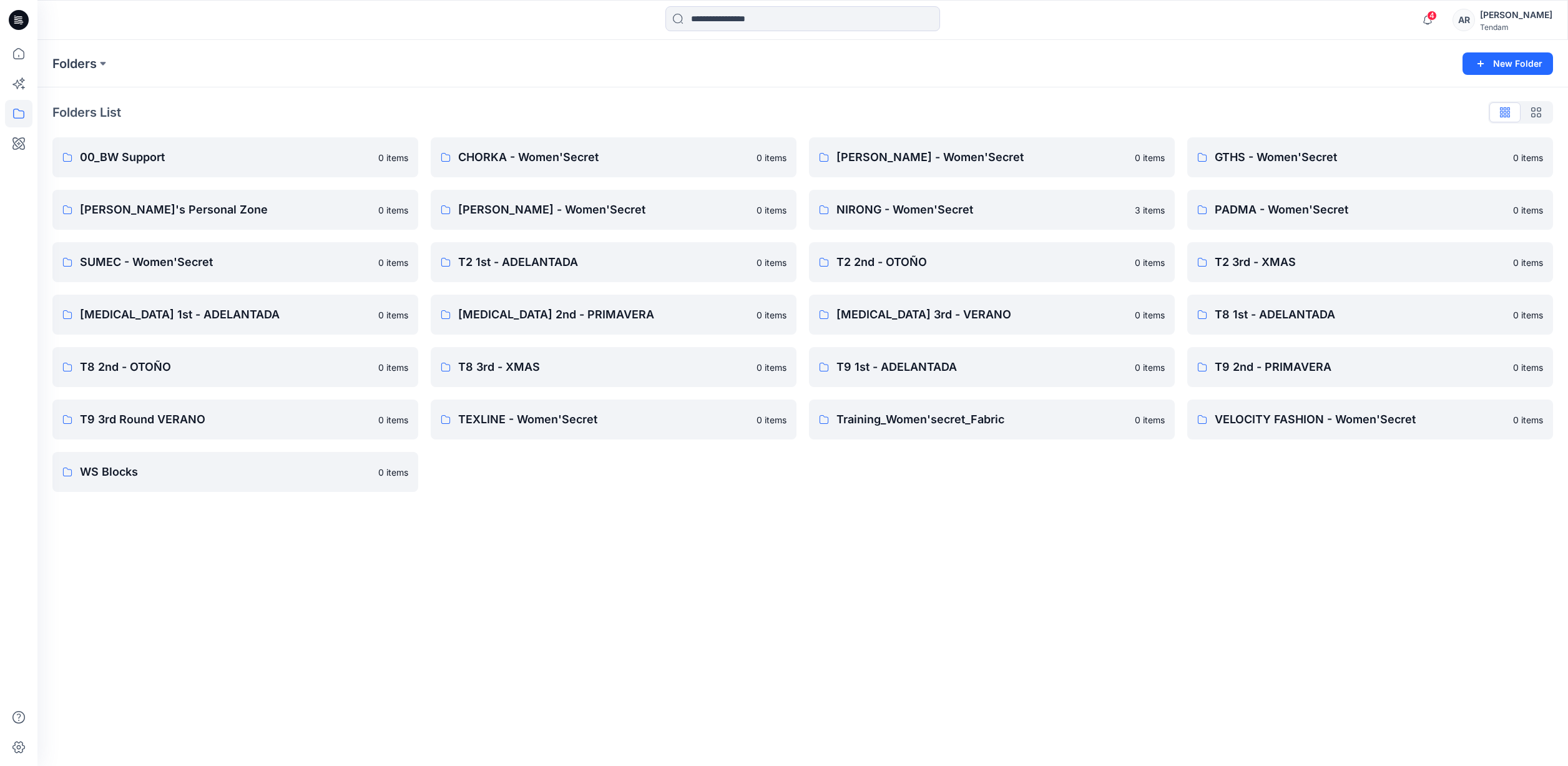
click at [347, 118] on div "Folders List" at bounding box center [803, 112] width 1501 height 20
click at [923, 213] on p "NIRONG - Women'Secret" at bounding box center [991, 209] width 308 height 17
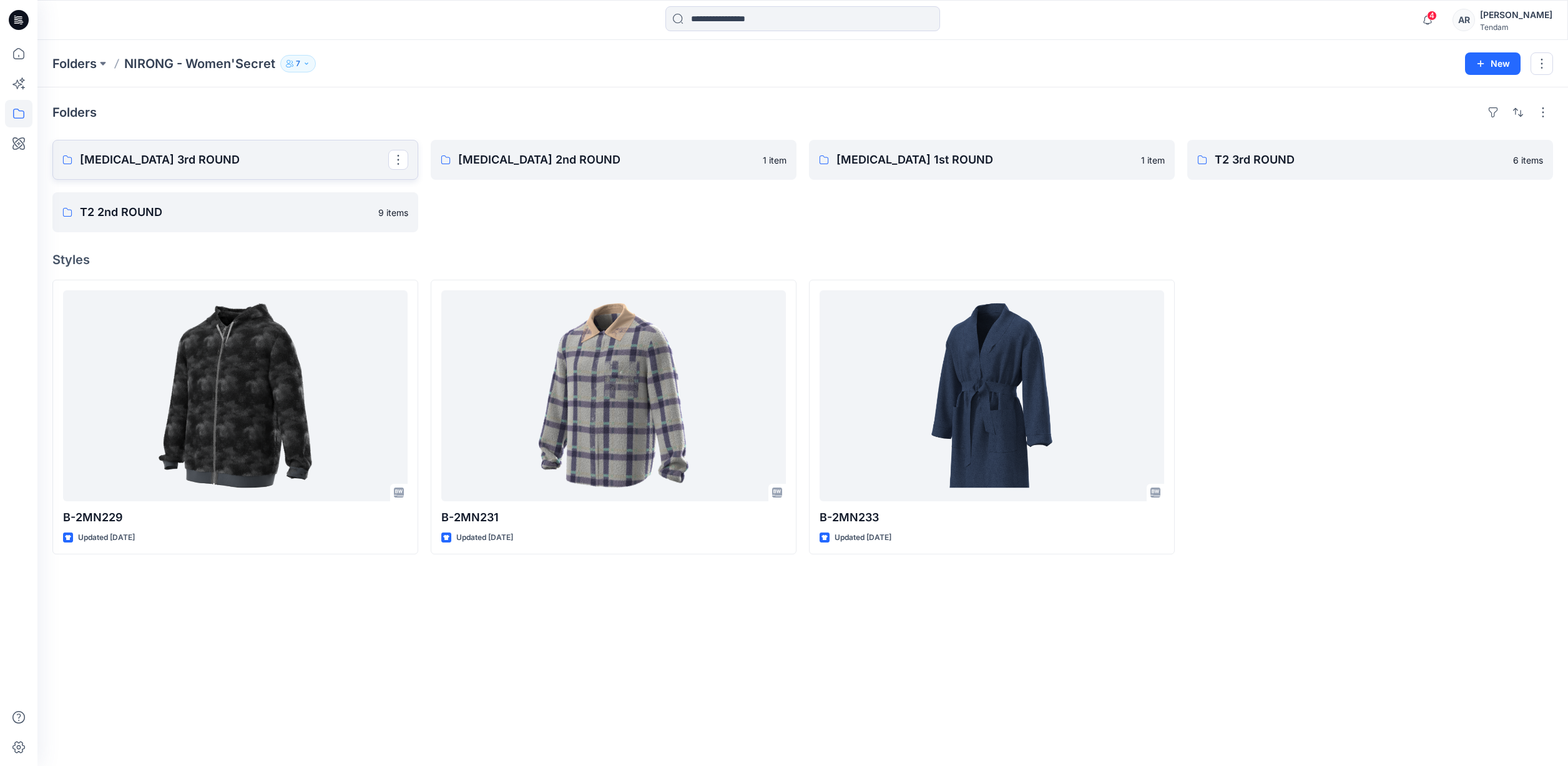
click at [189, 148] on link "[MEDICAL_DATA] 3rd ROUND" at bounding box center [235, 160] width 366 height 40
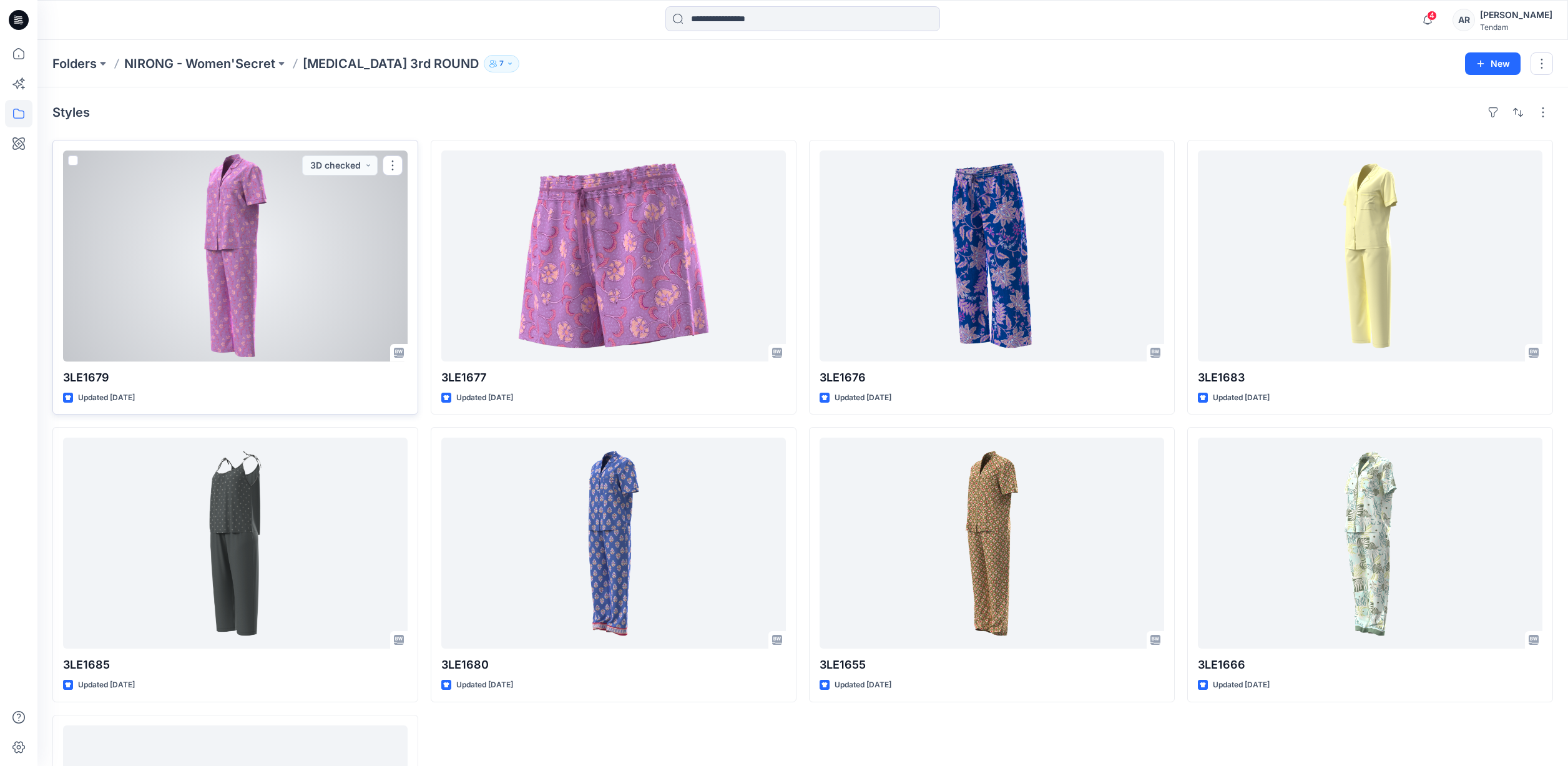
click at [313, 232] on div at bounding box center [235, 256] width 345 height 211
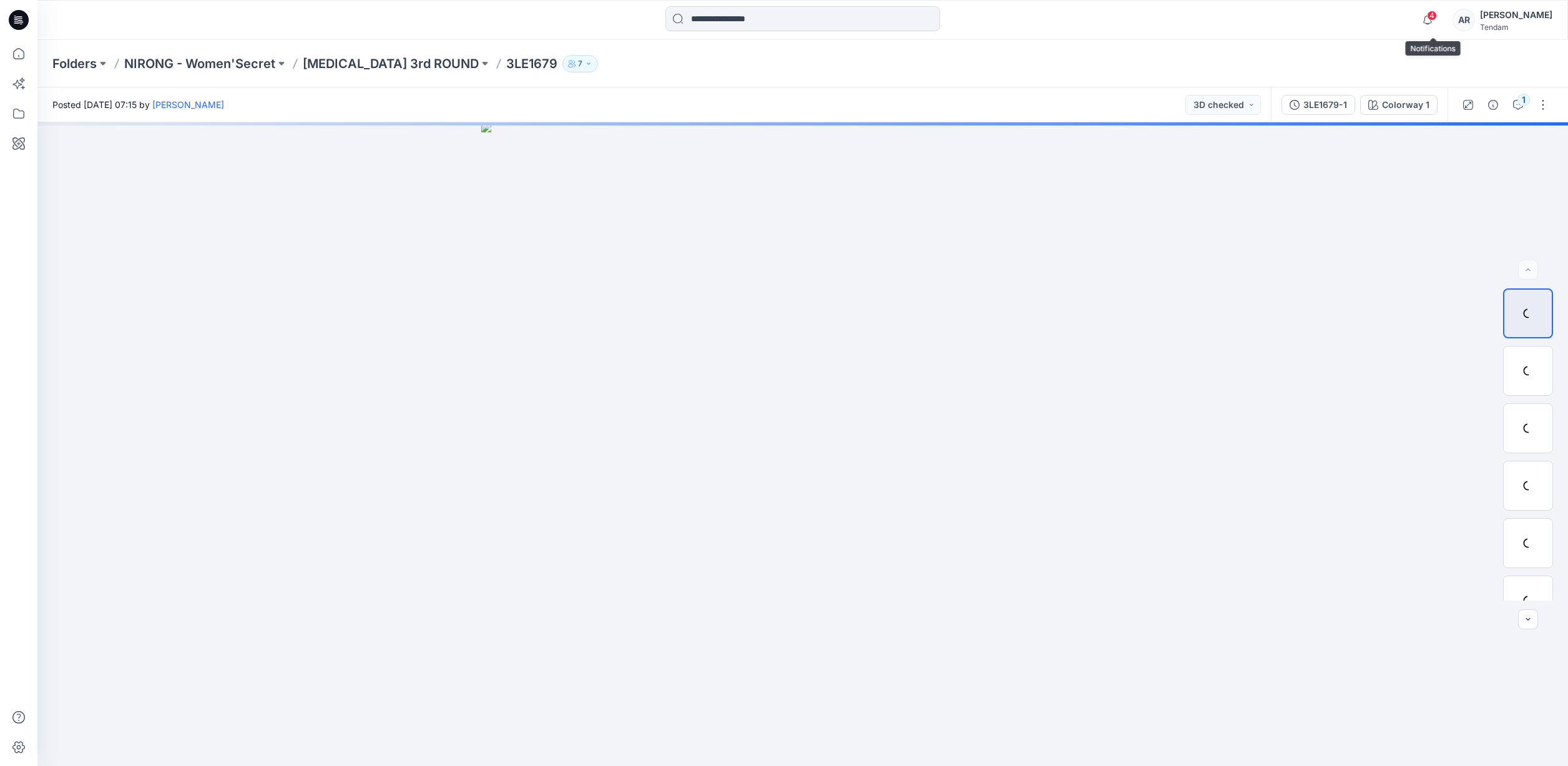
click at [1435, 16] on span "4" at bounding box center [1432, 16] width 10 height 10
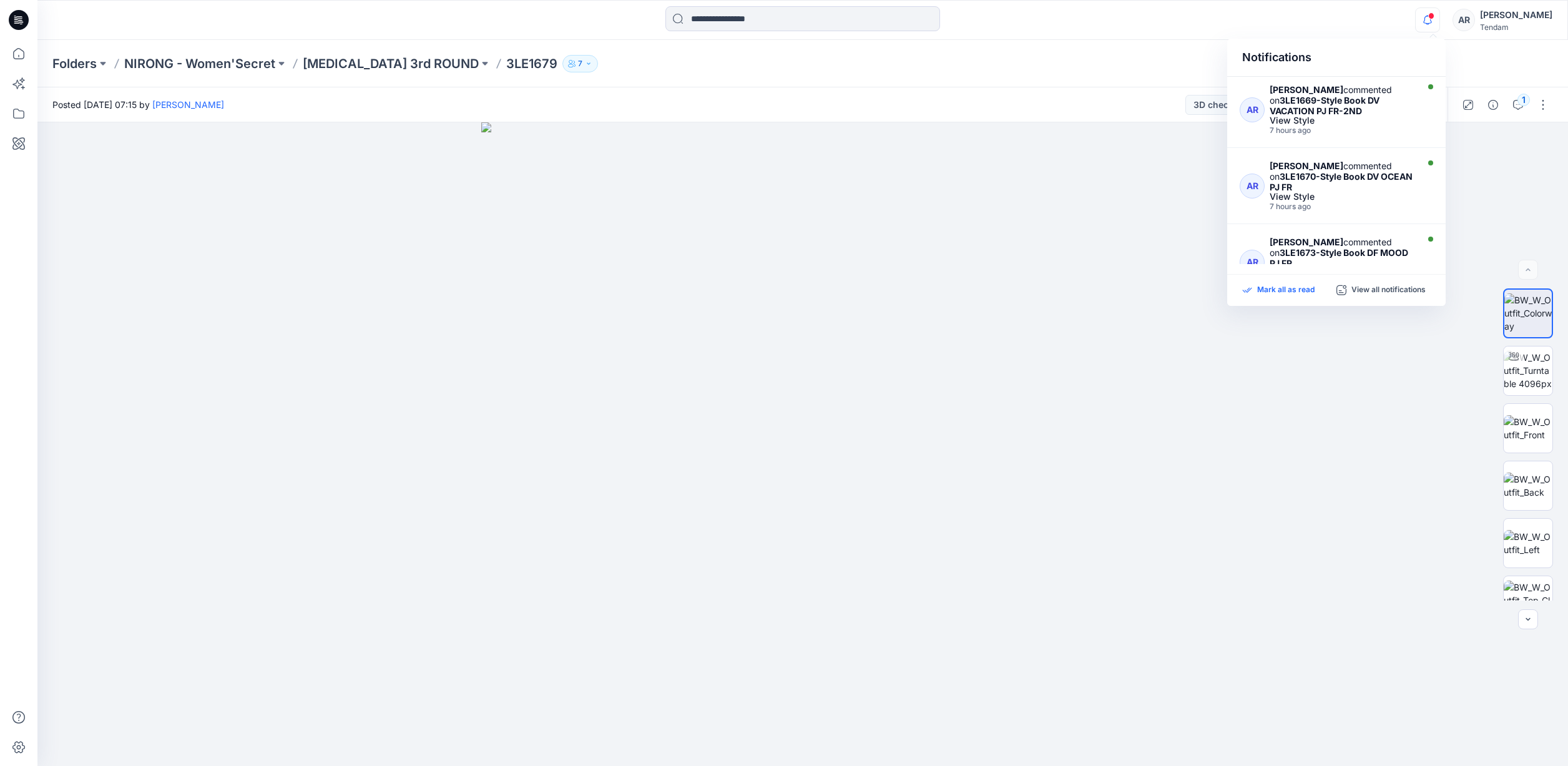
click at [1305, 290] on p "Mark all as read" at bounding box center [1286, 291] width 58 height 12
click at [1368, 10] on div "Notifications AR Azizur Rahman Tipu commented on 3LE1669-Style Book DV VACATION…" at bounding box center [803, 20] width 1530 height 28
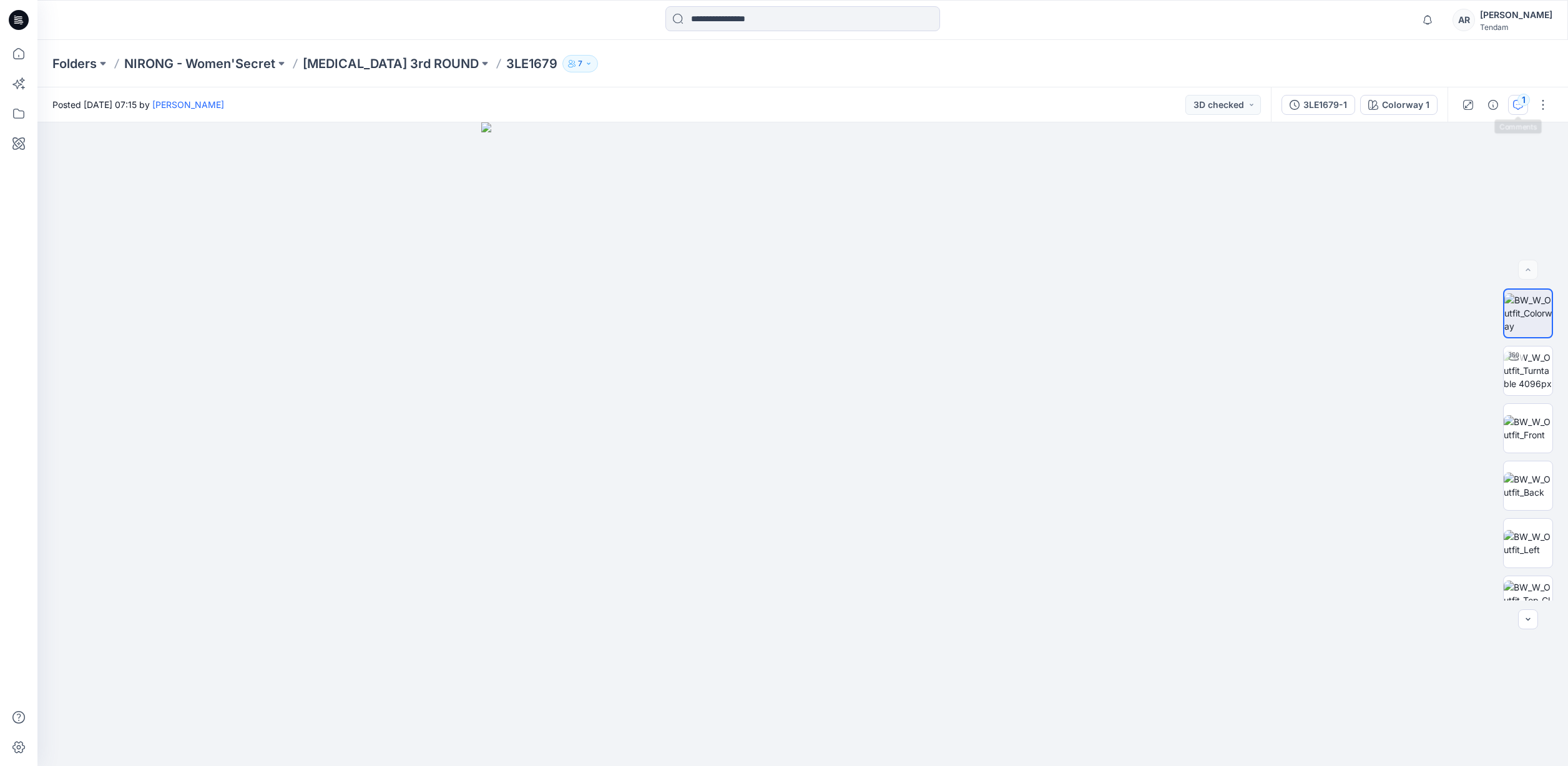
click at [1517, 104] on icon "button" at bounding box center [1518, 105] width 10 height 10
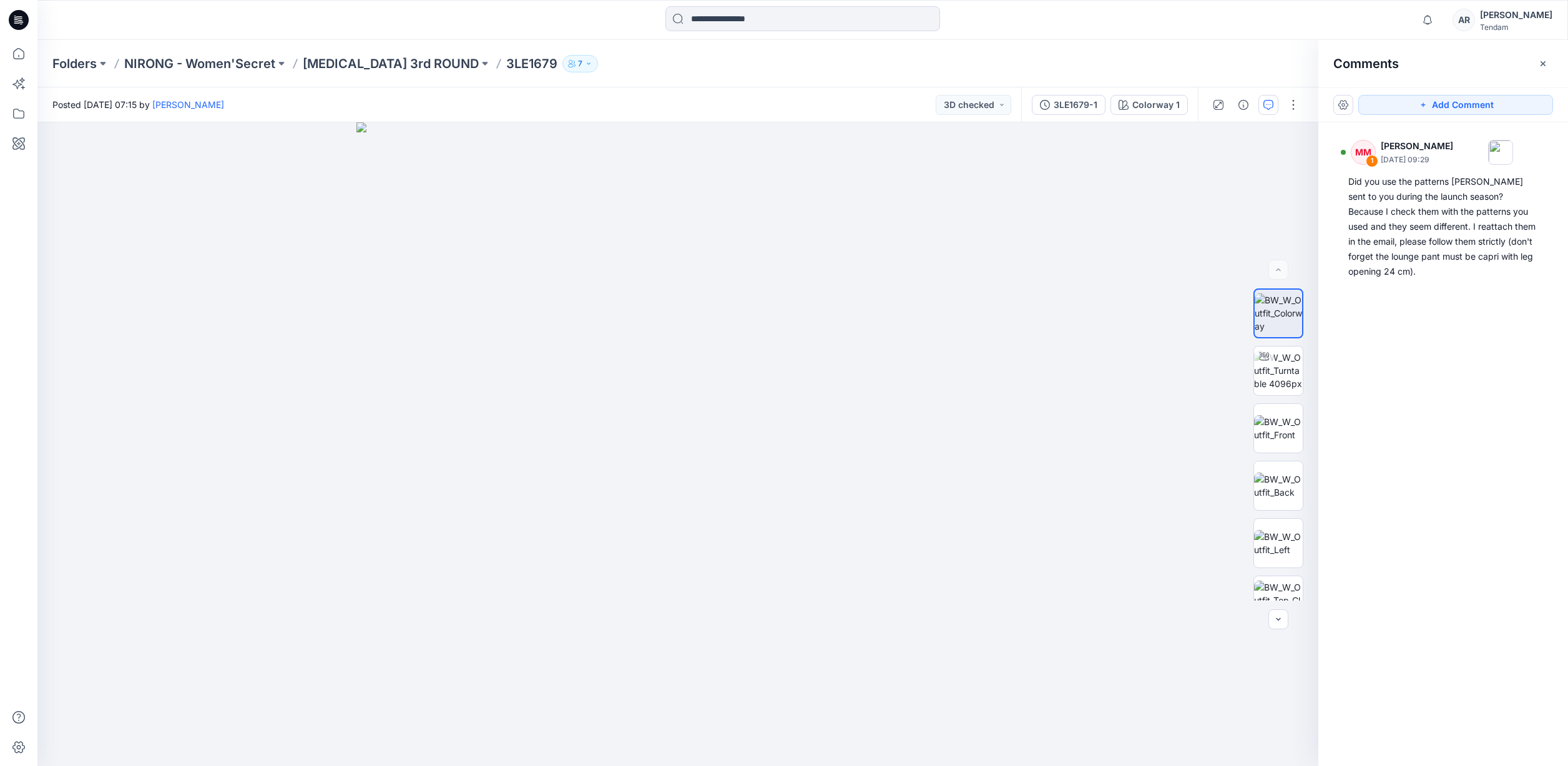
click at [1527, 321] on div "MM 1 Marta Miquel October 01, 2025 09:29 Did you use the patterns Elena sent to…" at bounding box center [1443, 421] width 249 height 598
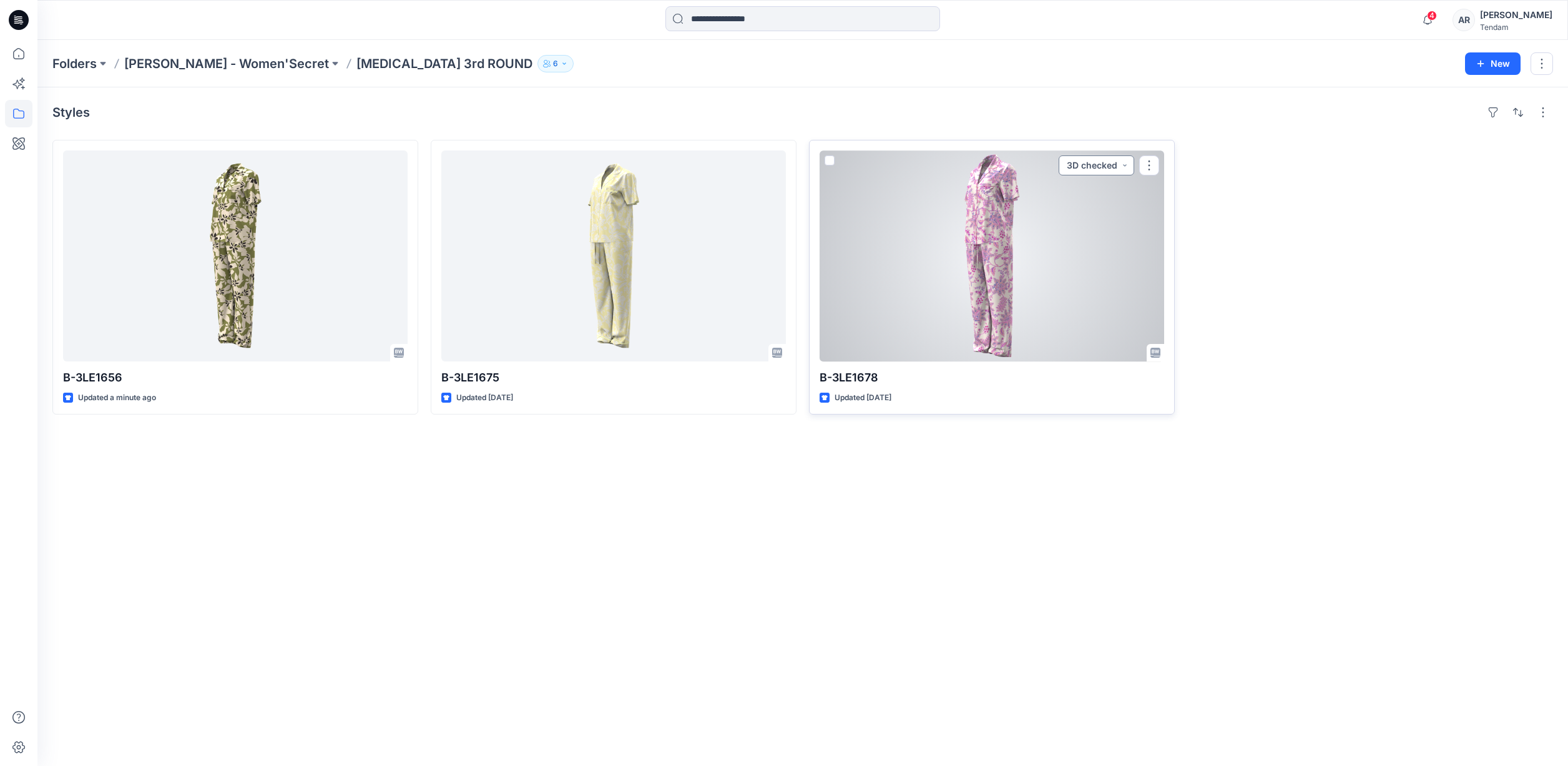
click at [1118, 159] on button "3D checked" at bounding box center [1097, 165] width 75 height 20
drag, startPoint x: 1056, startPoint y: 282, endPoint x: 1037, endPoint y: 275, distance: 20.2
click at [1056, 283] on p "Approval 1" at bounding box center [1070, 288] width 44 height 16
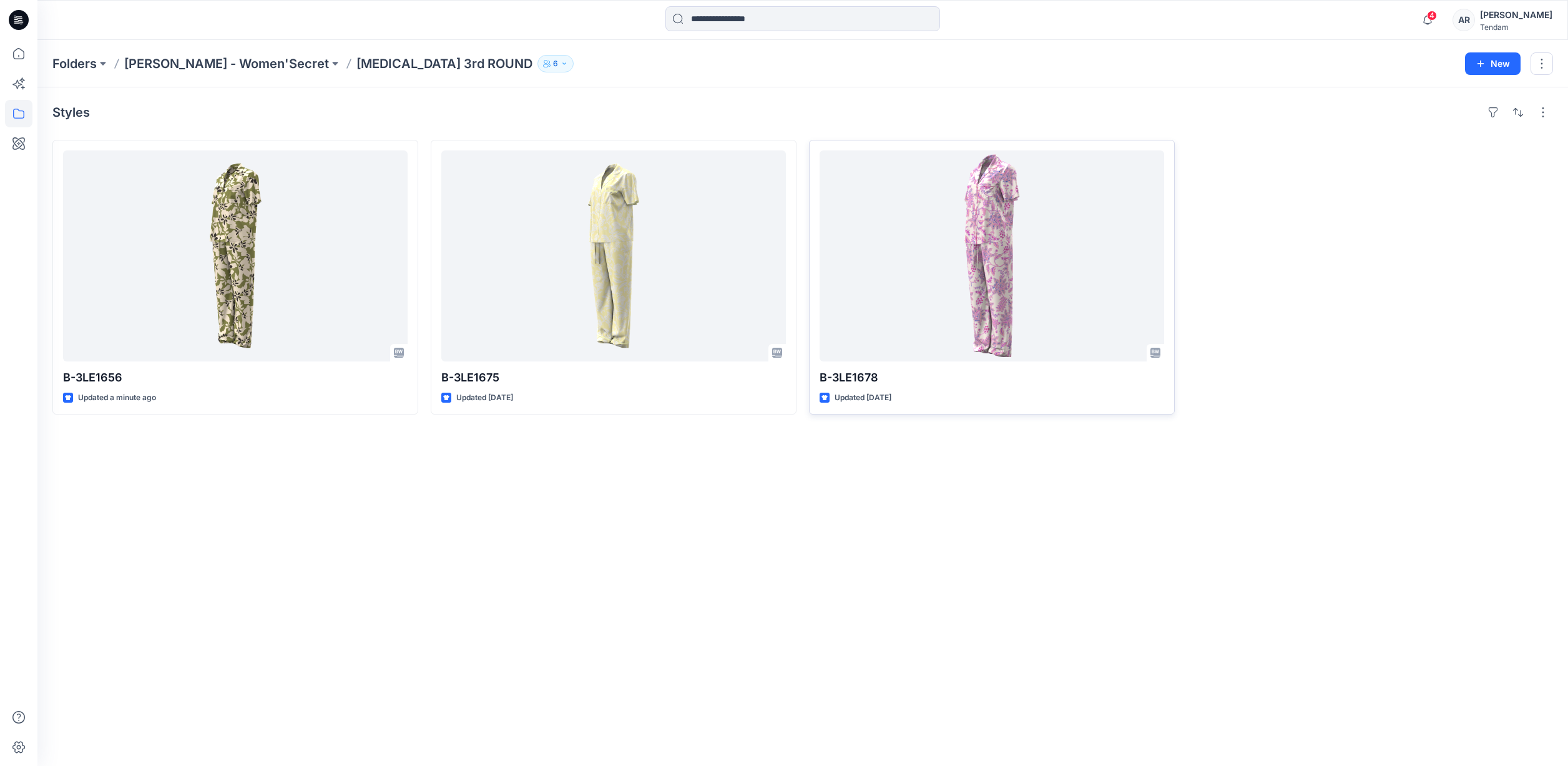
drag, startPoint x: 764, startPoint y: 81, endPoint x: 540, endPoint y: 85, distance: 224.0
click at [764, 81] on div "Folders [PERSON_NAME] - Women'Secret [MEDICAL_DATA] 3rd ROUND 6 New" at bounding box center [803, 63] width 1531 height 47
click at [225, 64] on p "[PERSON_NAME] - Women'Secret" at bounding box center [226, 63] width 205 height 17
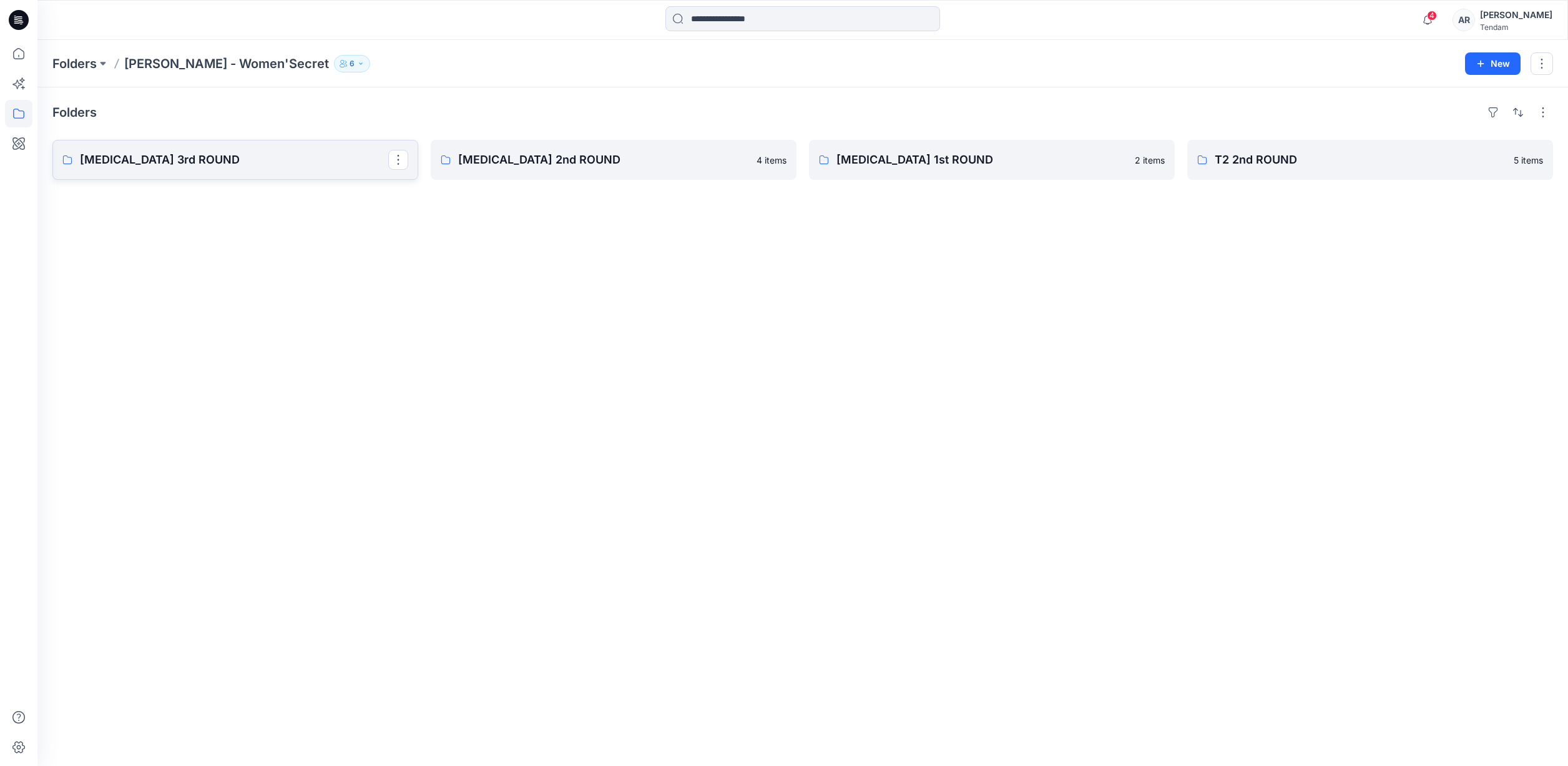
click at [222, 173] on link "[MEDICAL_DATA] 3rd ROUND" at bounding box center [235, 160] width 366 height 40
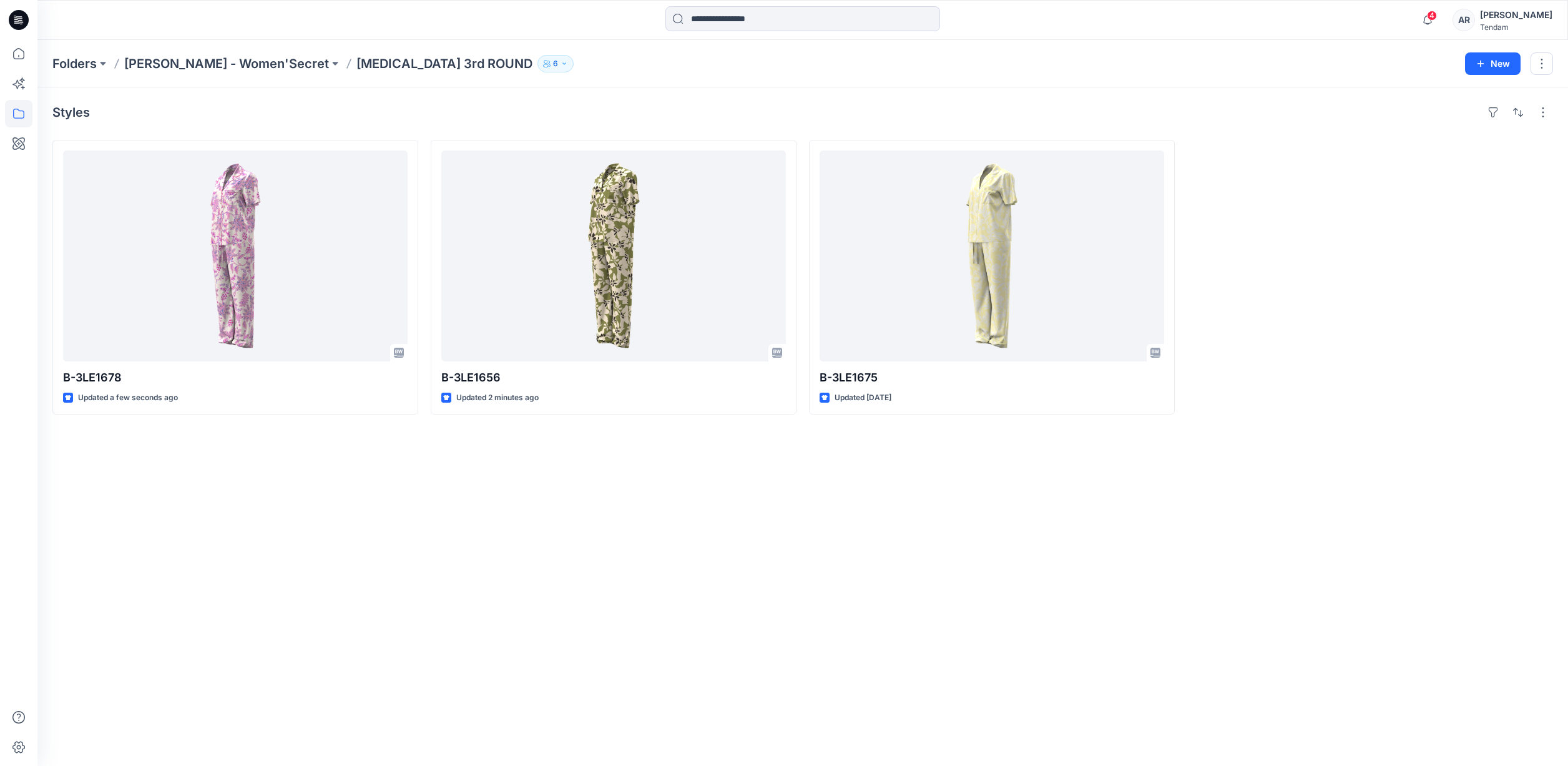
click at [569, 56] on div "Folders DONG FANG - Women'Secret T3 3rd ROUND 6" at bounding box center [754, 63] width 1404 height 17
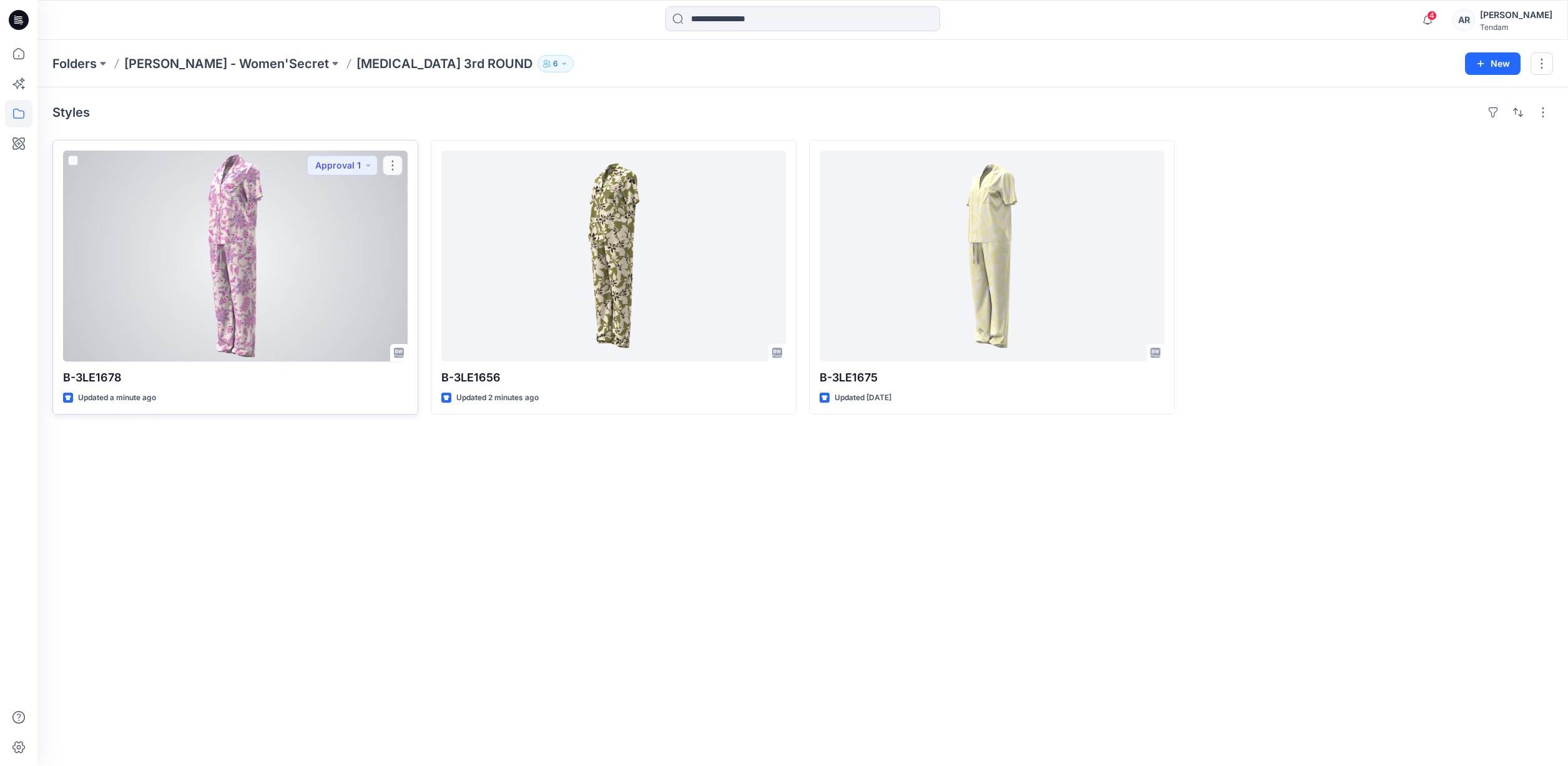
click at [276, 246] on div at bounding box center [235, 256] width 345 height 211
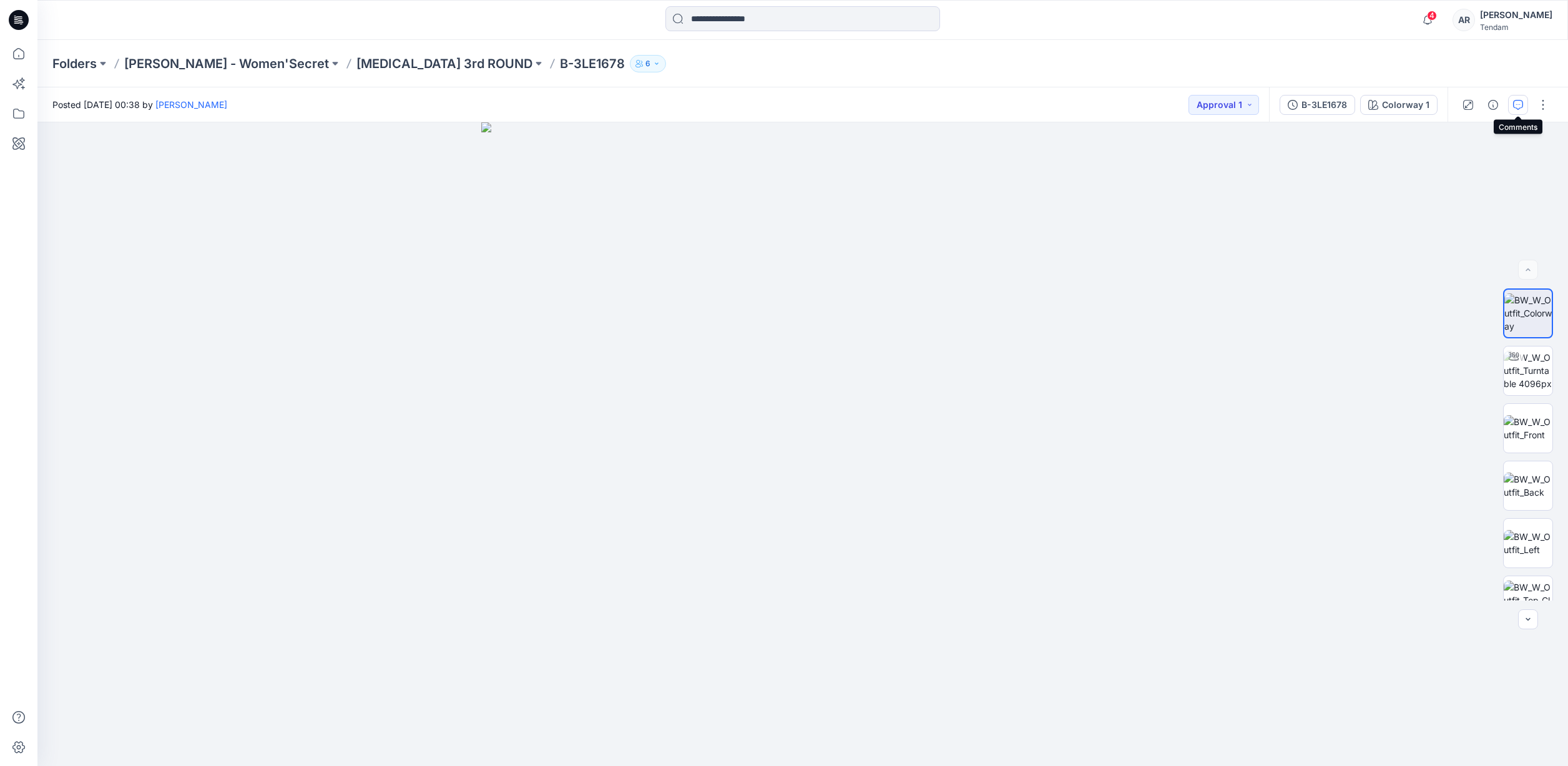
click at [1522, 107] on icon "button" at bounding box center [1518, 105] width 10 height 10
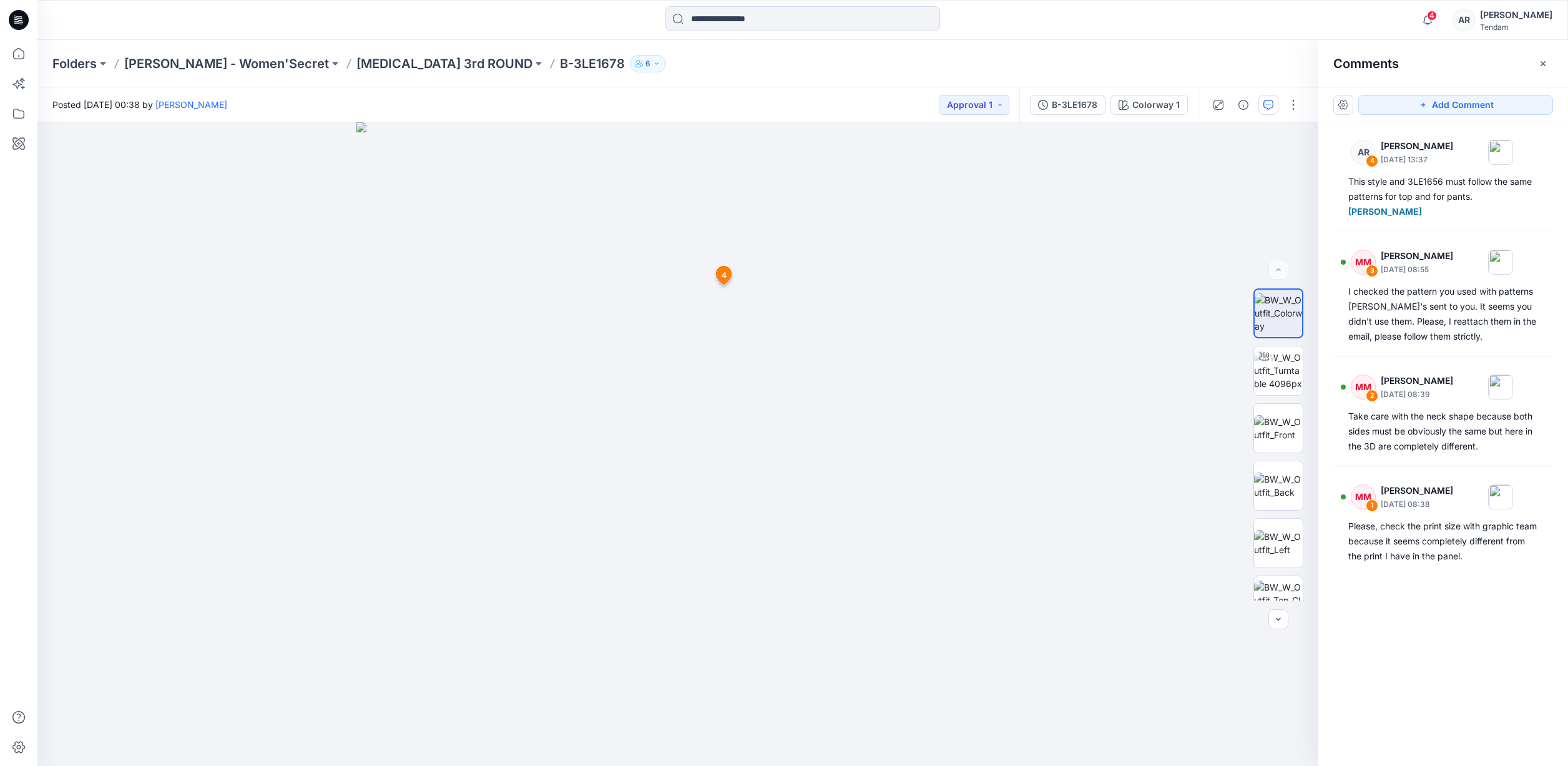
click at [1522, 107] on button "Add Comment" at bounding box center [1455, 104] width 194 height 20
drag, startPoint x: 1262, startPoint y: 307, endPoint x: 1184, endPoint y: 341, distance: 85.1
click at [1184, 341] on div "Colorway 1 Loading... Material Properties Loading... 5 4 AR Ana Ruedabone Octob…" at bounding box center [678, 444] width 1281 height 644
click at [745, 318] on div "5 4 AR Ana Ruedabone October 15, 2025 13:37 This style and 3LE1656 must follow …" at bounding box center [678, 444] width 1281 height 644
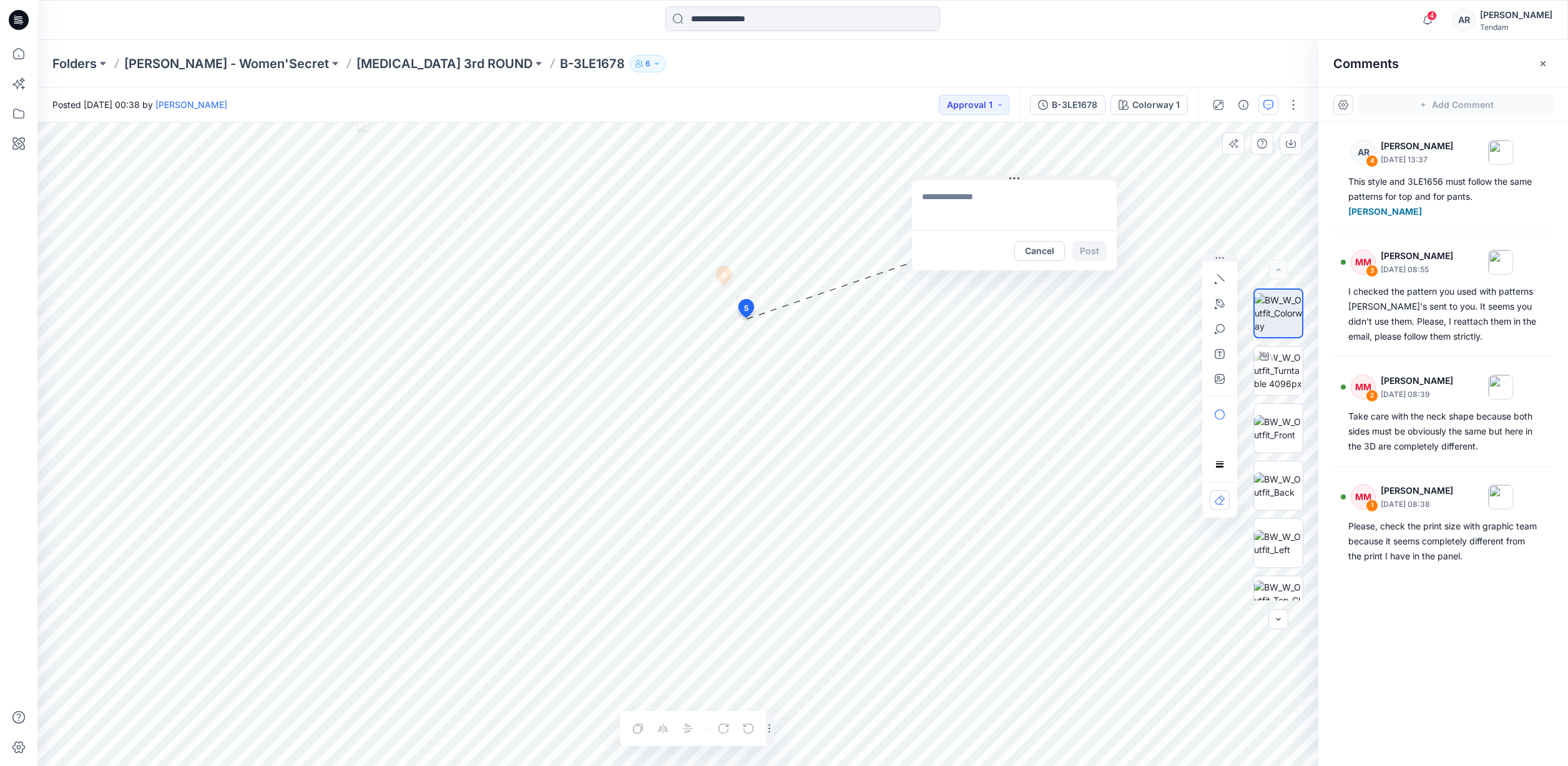
click at [1028, 179] on button at bounding box center [1015, 179] width 205 height 8
click at [1008, 200] on textarea at bounding box center [1015, 205] width 205 height 50
click at [992, 201] on textarea at bounding box center [1015, 205] width 205 height 50
paste textarea "**********"
type textarea "**********"
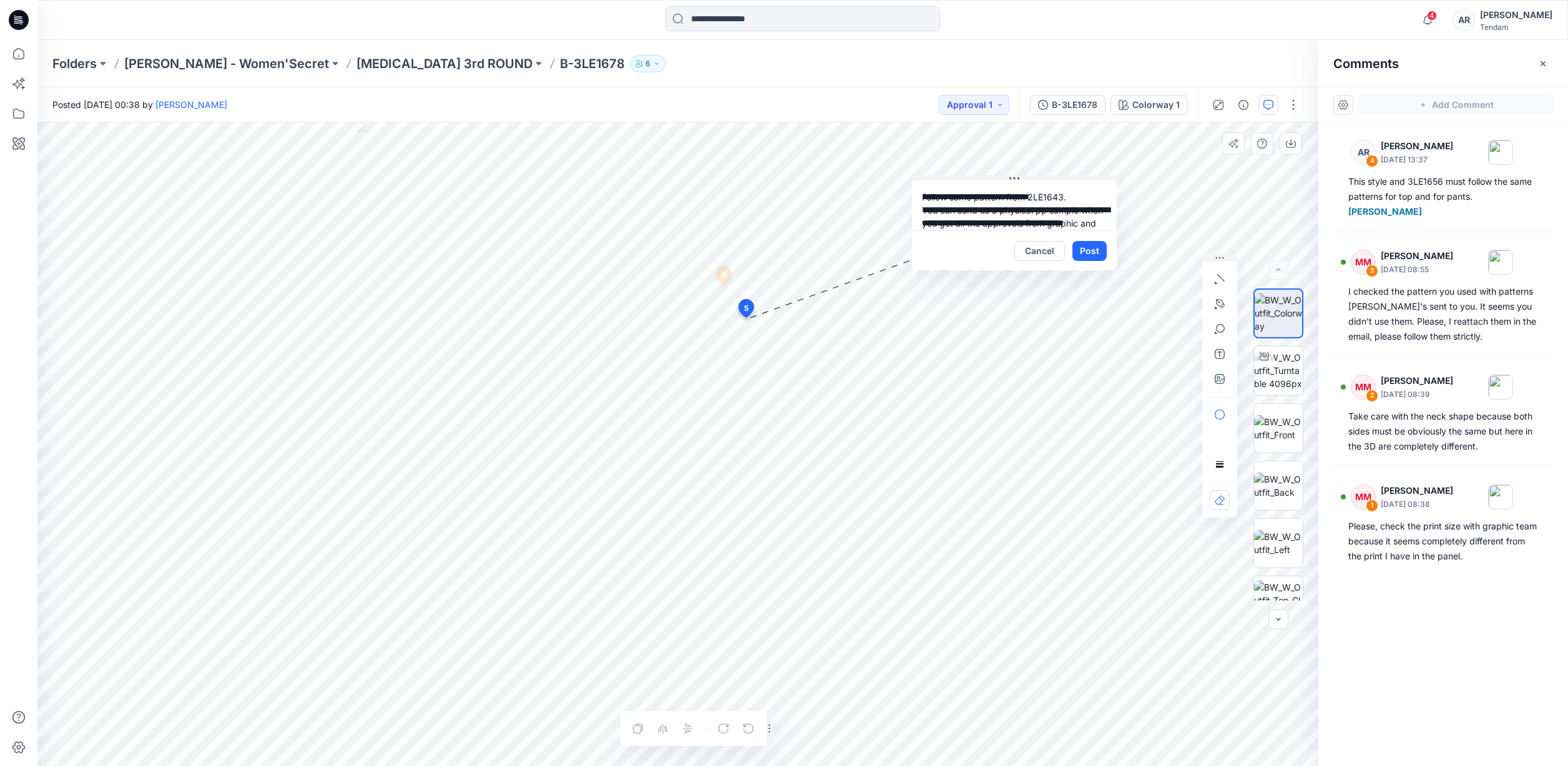
scroll to position [36, 0]
click at [1081, 248] on button "Post" at bounding box center [1089, 251] width 35 height 20
